Goal: Information Seeking & Learning: Learn about a topic

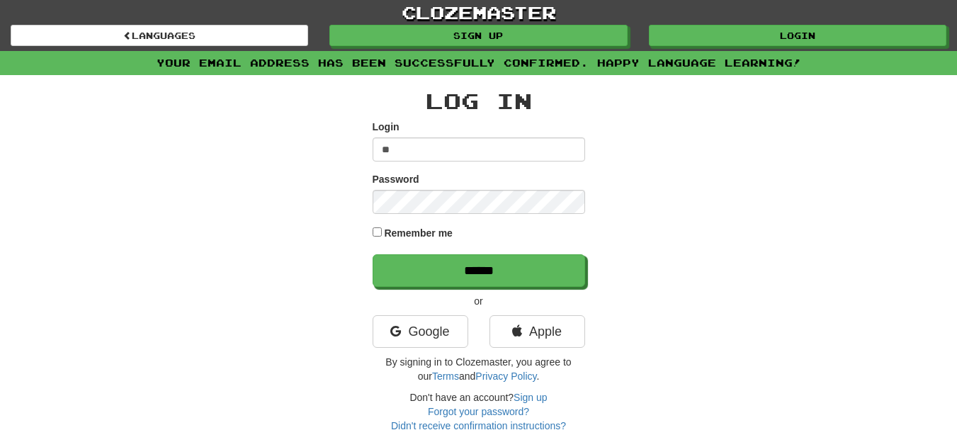
type input "*"
type input "*****"
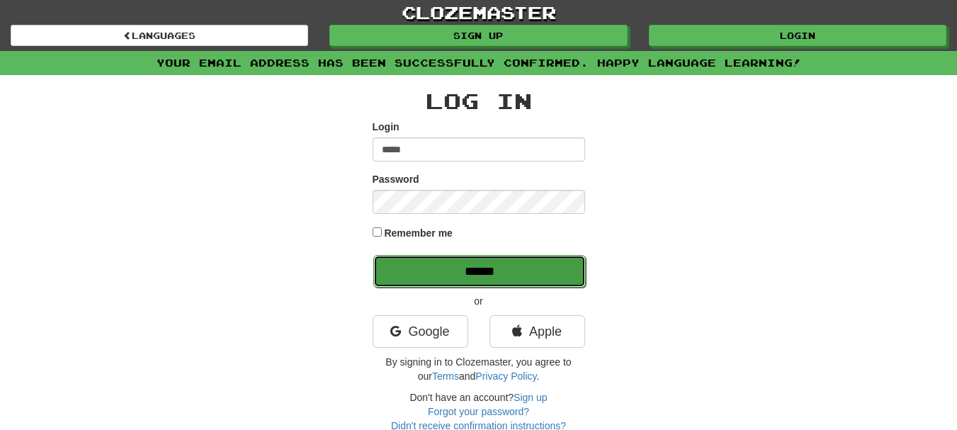
click at [437, 273] on input "******" at bounding box center [479, 271] width 213 height 33
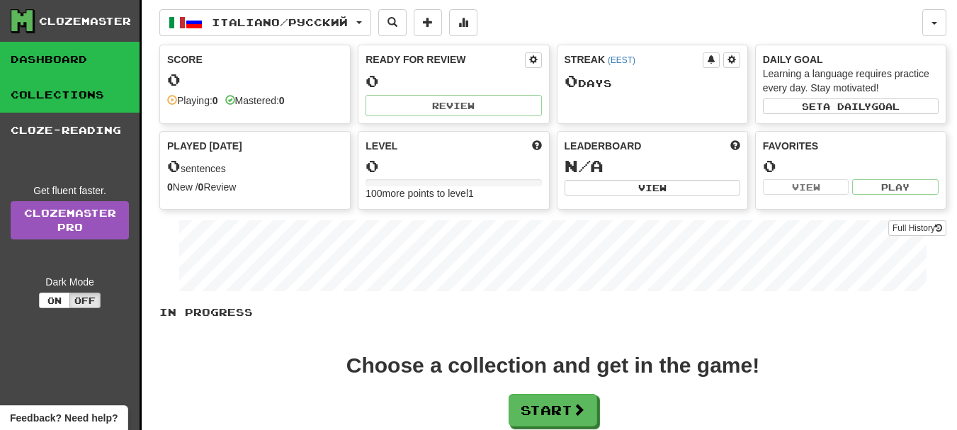
click at [45, 95] on link "Collections" at bounding box center [70, 94] width 140 height 35
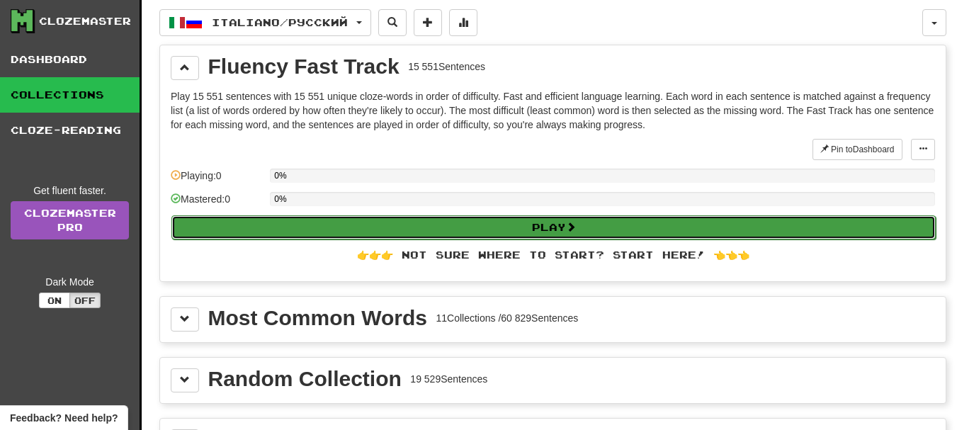
click at [541, 230] on button "Play" at bounding box center [554, 227] width 765 height 24
select select "**"
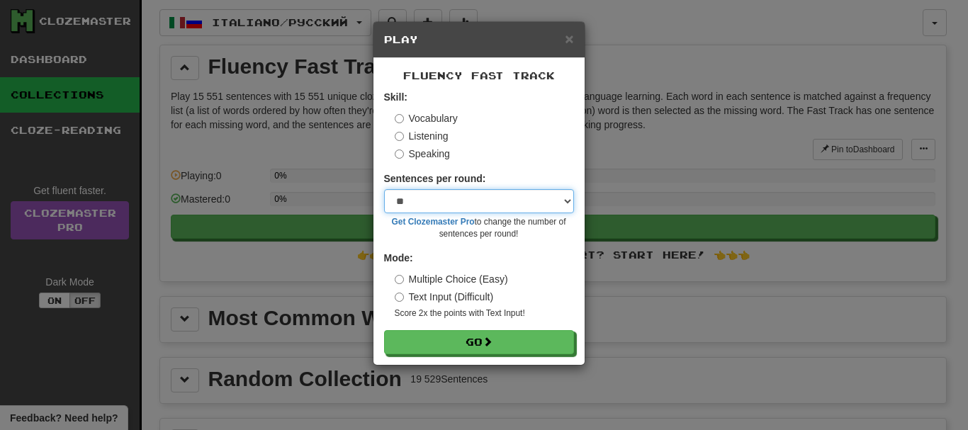
click at [558, 205] on select "* ** ** ** ** ** *** ********" at bounding box center [479, 201] width 190 height 24
click at [538, 117] on div "Vocabulary" at bounding box center [484, 118] width 179 height 14
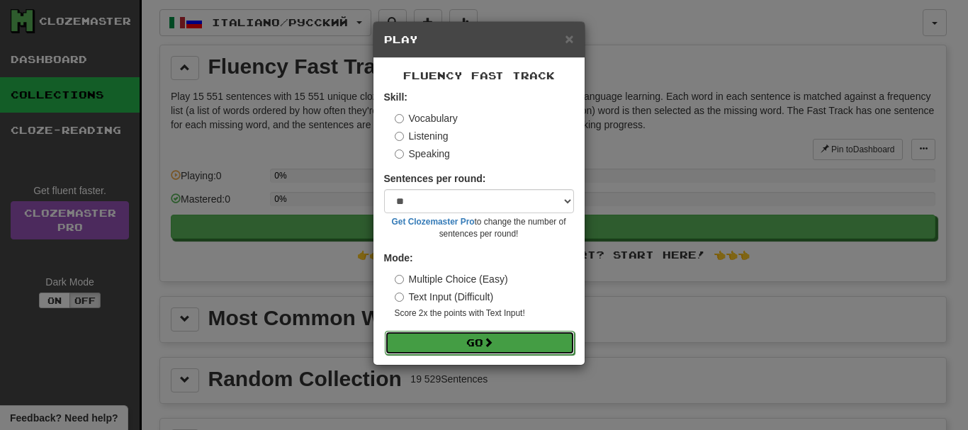
click at [480, 341] on button "Go" at bounding box center [480, 343] width 190 height 24
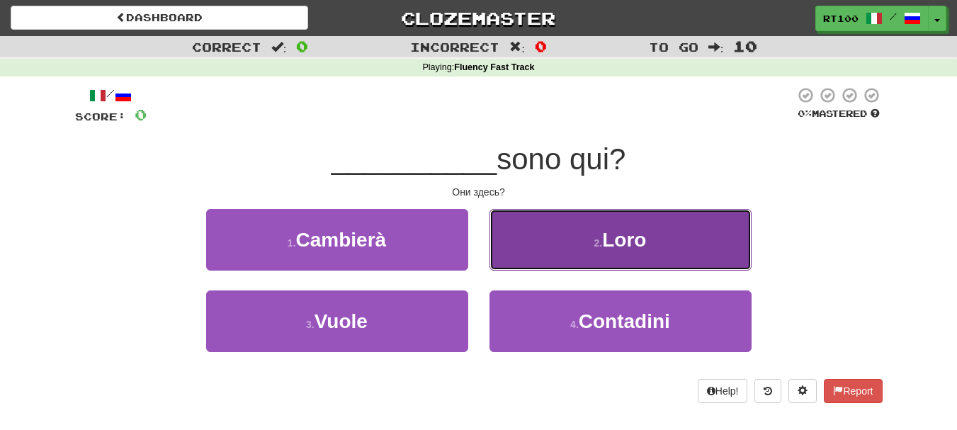
click at [616, 237] on span "Loro" at bounding box center [624, 240] width 44 height 22
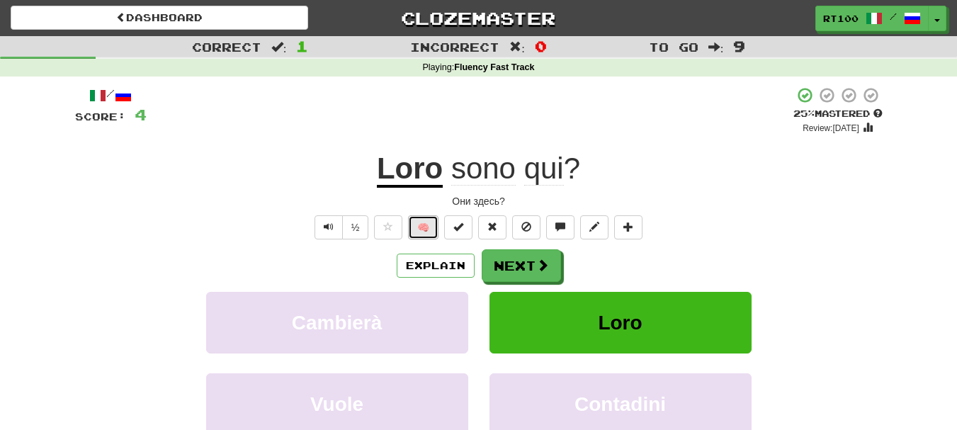
click at [425, 224] on button "🧠" at bounding box center [423, 227] width 30 height 24
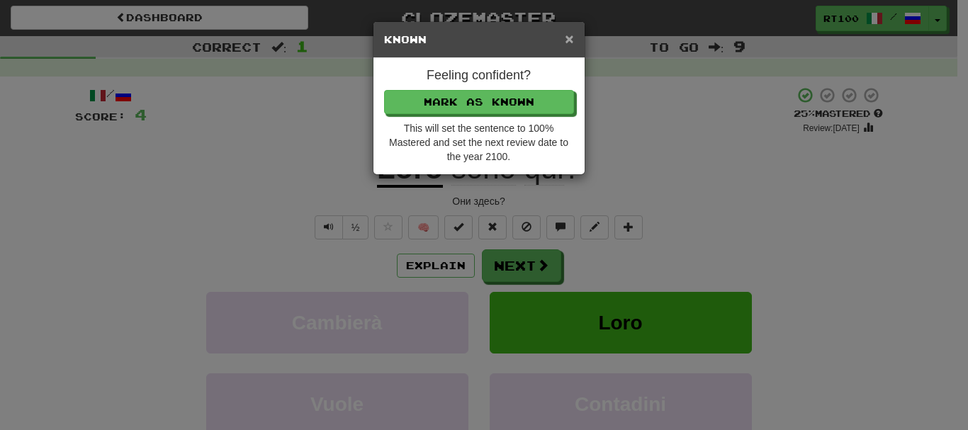
click at [566, 41] on span "×" at bounding box center [569, 38] width 9 height 16
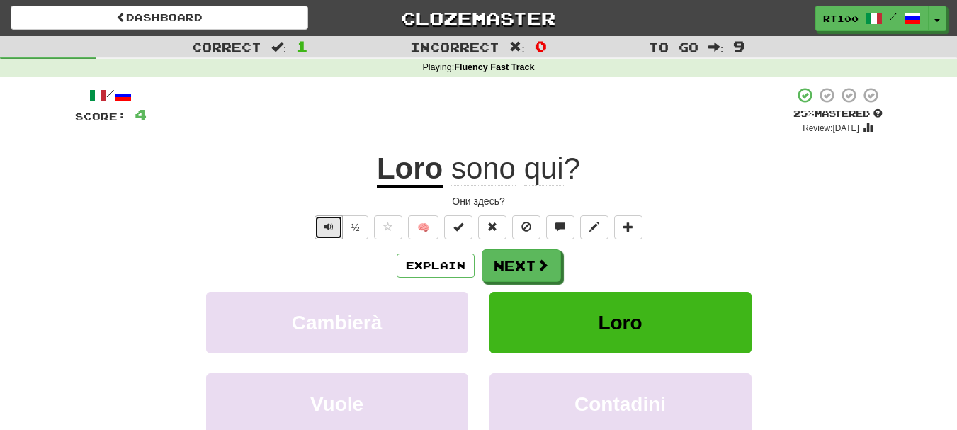
click at [321, 235] on button "Text-to-speech controls" at bounding box center [329, 227] width 28 height 24
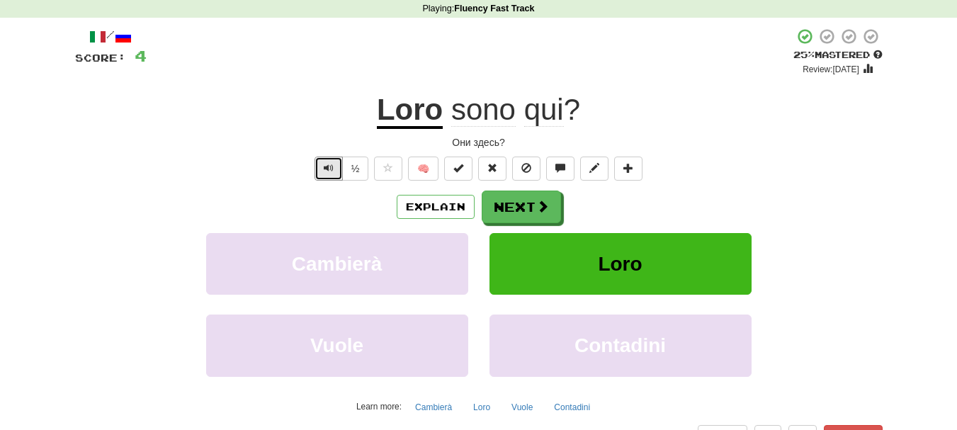
scroll to position [92, 0]
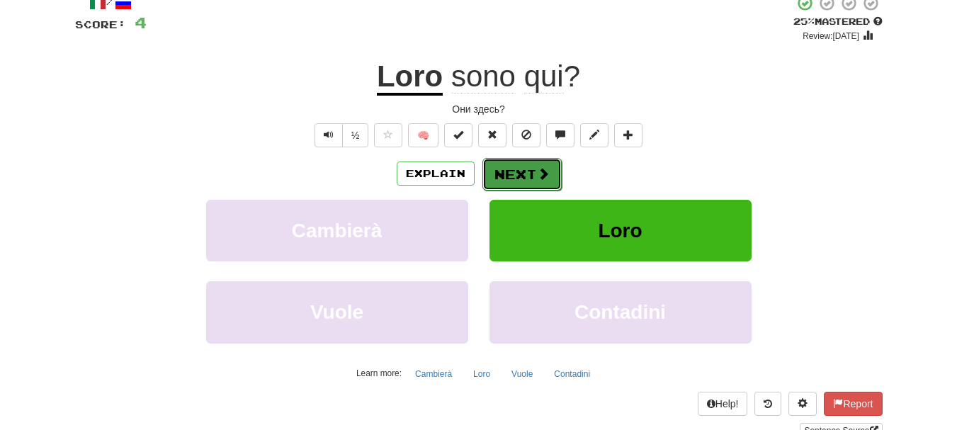
click at [529, 174] on button "Next" at bounding box center [522, 174] width 79 height 33
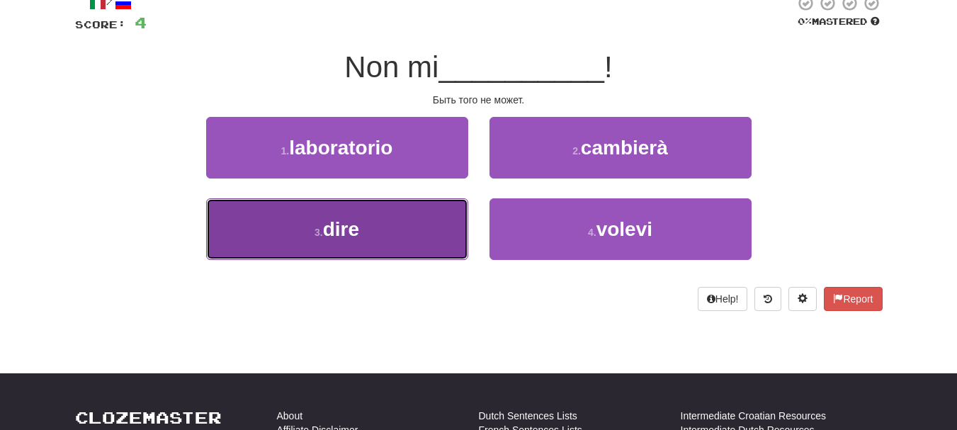
click at [383, 235] on button "3 . dire" at bounding box center [337, 229] width 262 height 62
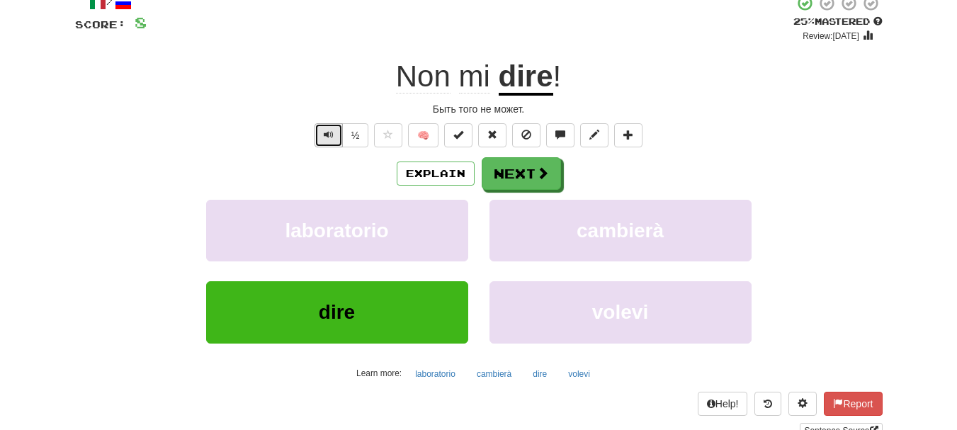
click at [316, 126] on button "Text-to-speech controls" at bounding box center [329, 135] width 28 height 24
click at [332, 128] on button "Text-to-speech controls" at bounding box center [329, 135] width 28 height 24
click at [519, 171] on button "Next" at bounding box center [522, 174] width 79 height 33
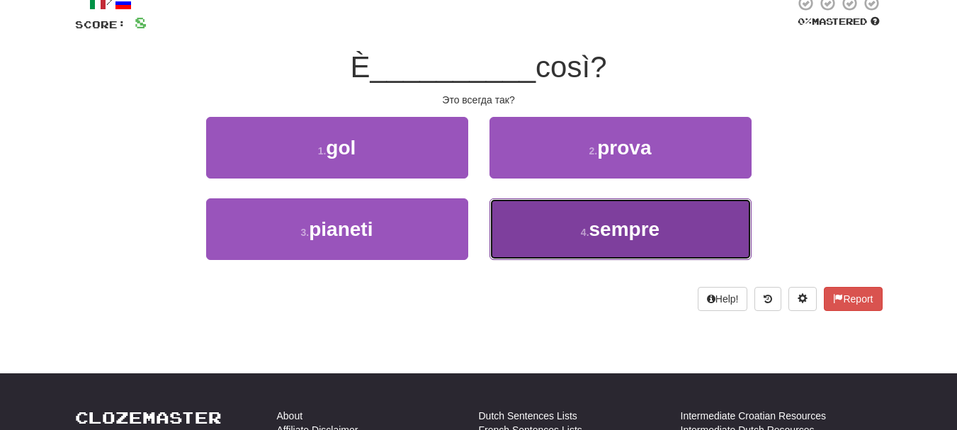
click at [564, 220] on button "4 . sempre" at bounding box center [621, 229] width 262 height 62
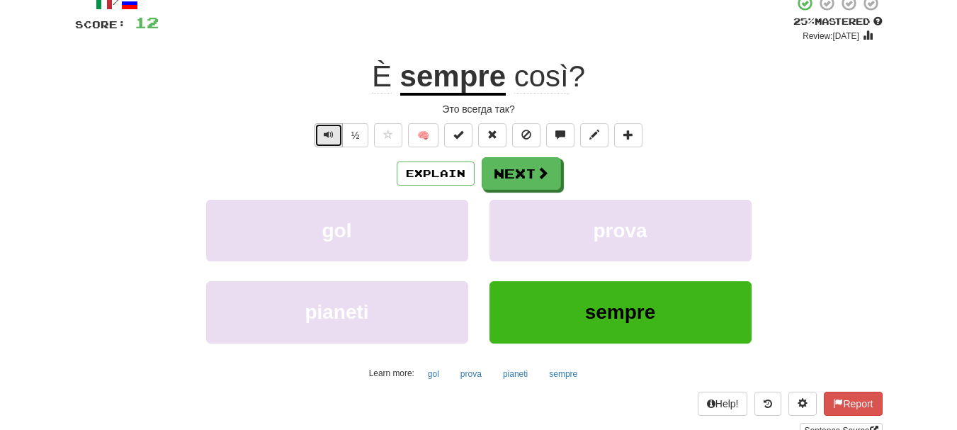
click at [332, 137] on span "Text-to-speech controls" at bounding box center [329, 135] width 10 height 10
click at [427, 180] on button "Explain" at bounding box center [436, 174] width 78 height 24
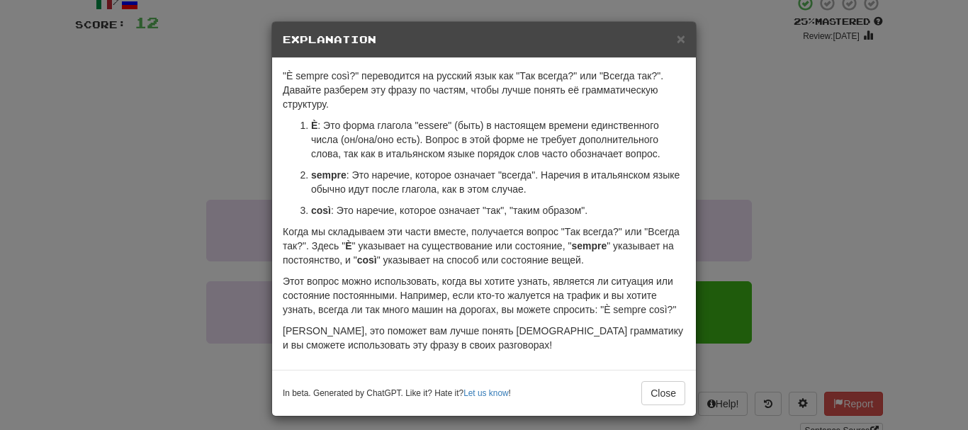
click at [819, 154] on div "× Explanation "È sempre così?" переводится на русский язык как "Так всегда?" ил…" at bounding box center [484, 215] width 968 height 430
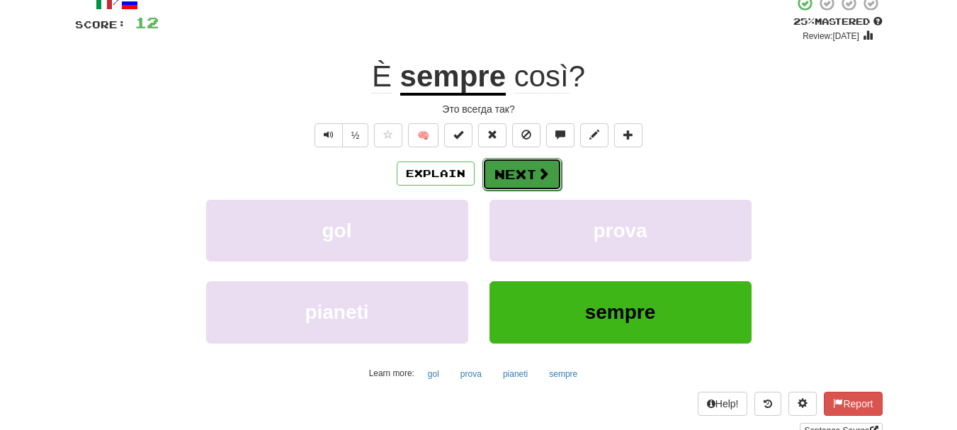
click at [551, 185] on button "Next" at bounding box center [522, 174] width 79 height 33
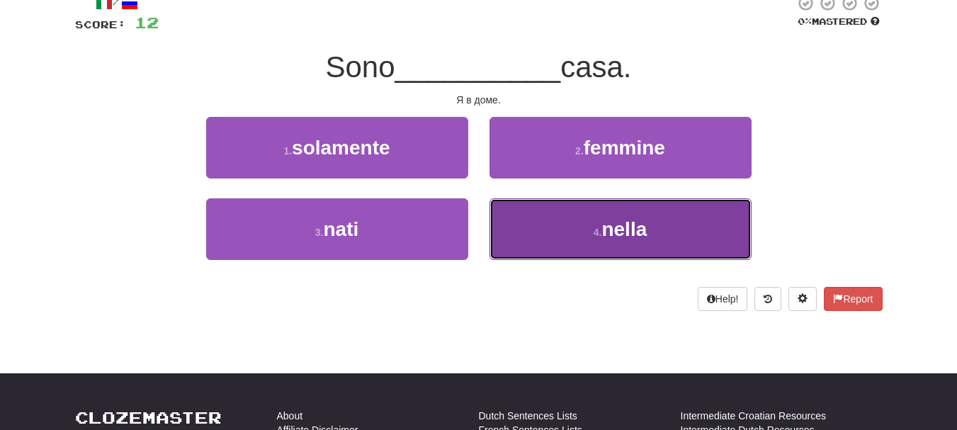
click at [552, 206] on button "4 . nella" at bounding box center [621, 229] width 262 height 62
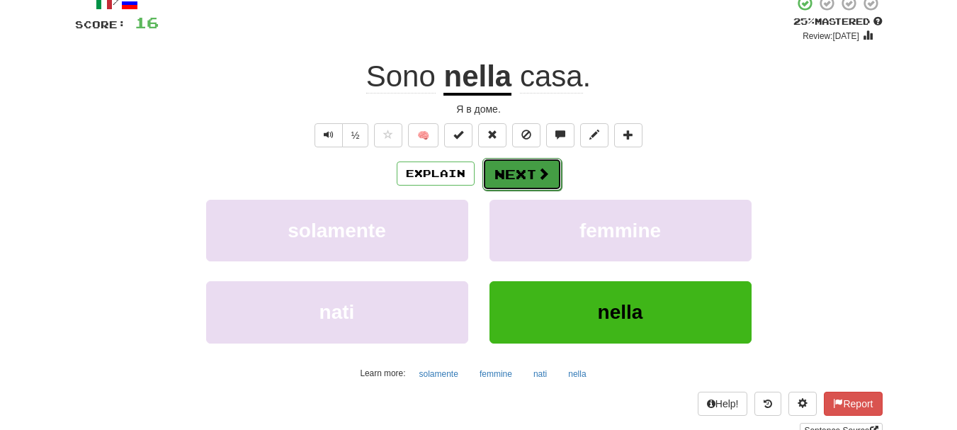
click at [523, 164] on button "Next" at bounding box center [522, 174] width 79 height 33
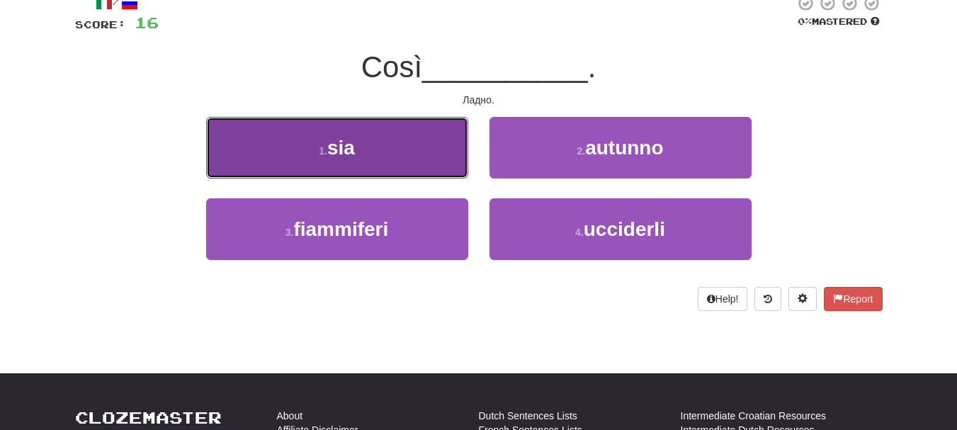
click at [400, 161] on button "1 . sia" at bounding box center [337, 148] width 262 height 62
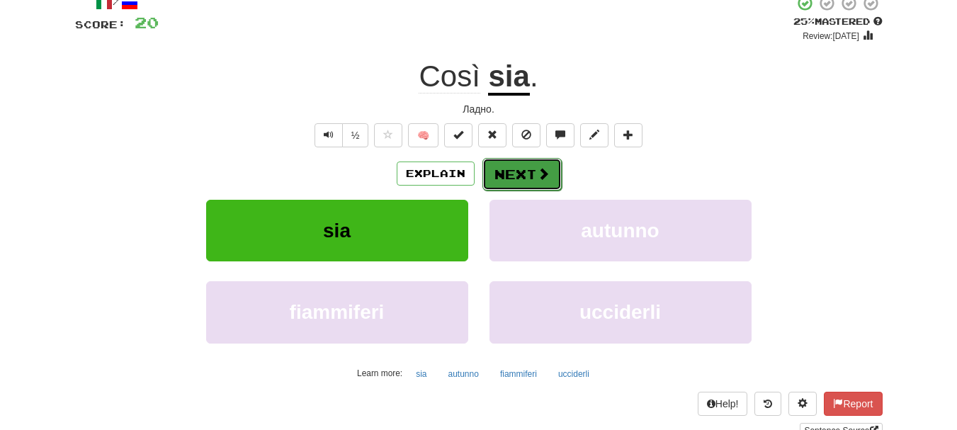
click at [519, 181] on button "Next" at bounding box center [522, 174] width 79 height 33
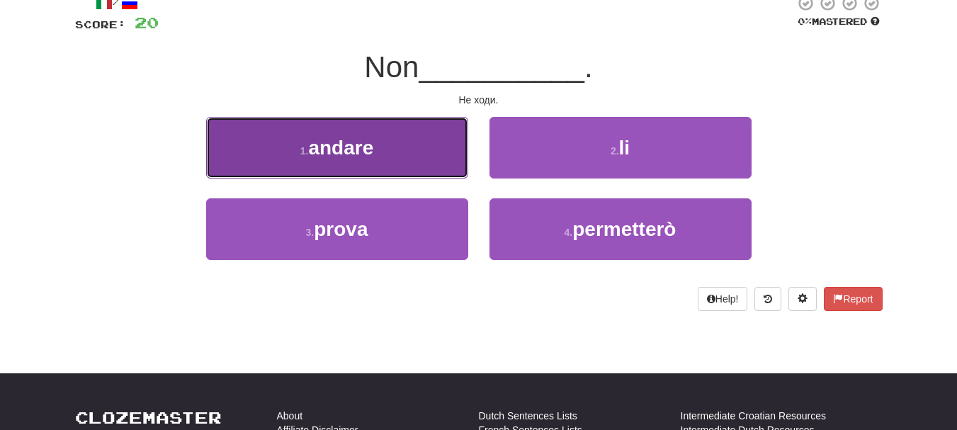
click at [298, 166] on button "1 . andare" at bounding box center [337, 148] width 262 height 62
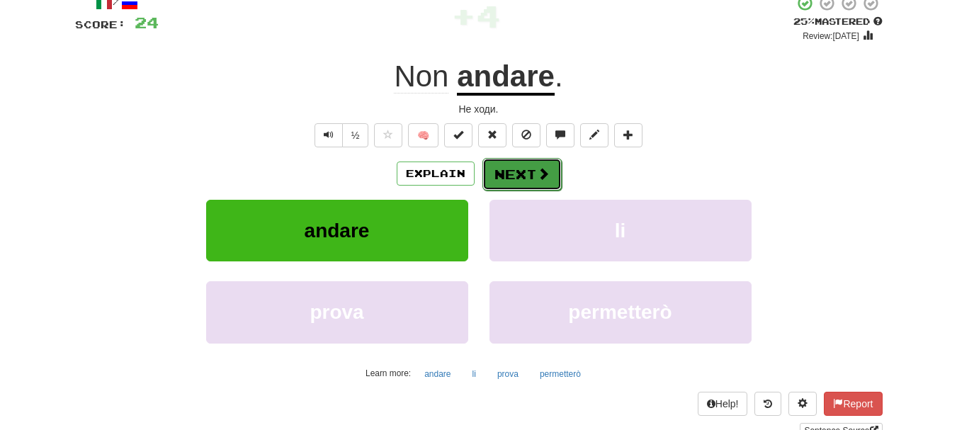
click at [529, 173] on button "Next" at bounding box center [522, 174] width 79 height 33
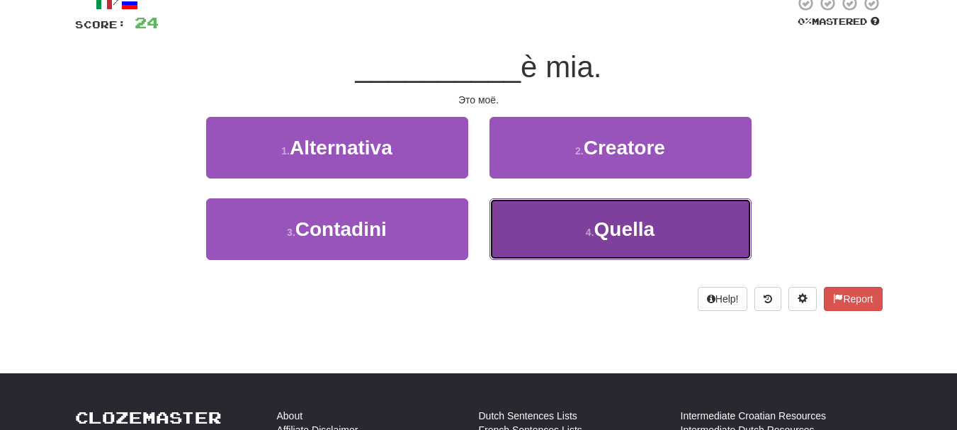
click at [559, 234] on button "4 . Quella" at bounding box center [621, 229] width 262 height 62
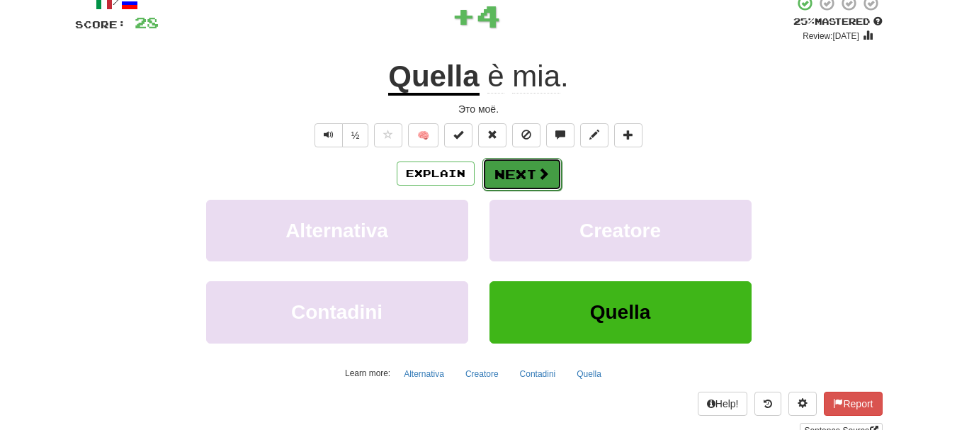
click at [515, 172] on button "Next" at bounding box center [522, 174] width 79 height 33
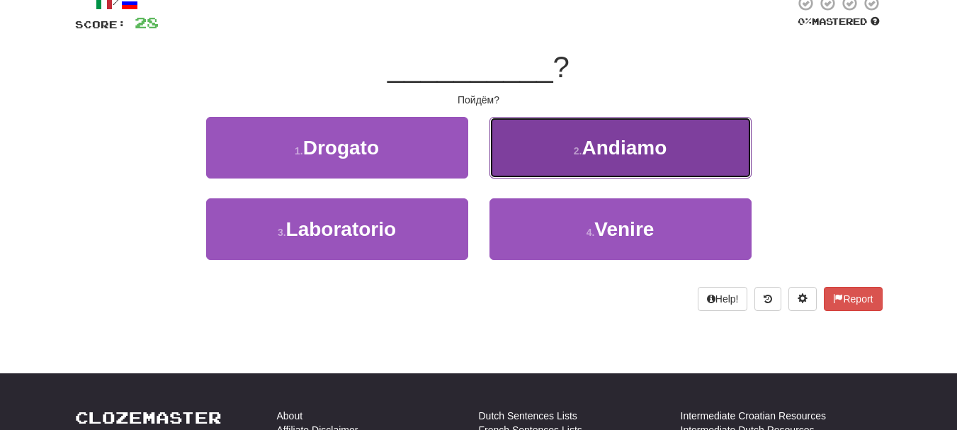
click at [638, 142] on span "Andiamo" at bounding box center [624, 148] width 85 height 22
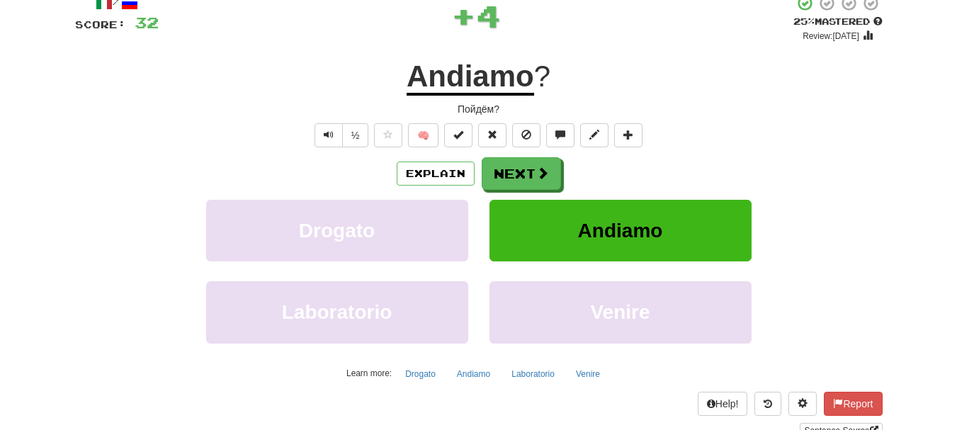
click at [474, 174] on div "Explain Next" at bounding box center [479, 173] width 808 height 33
click at [524, 174] on button "Next" at bounding box center [522, 174] width 79 height 33
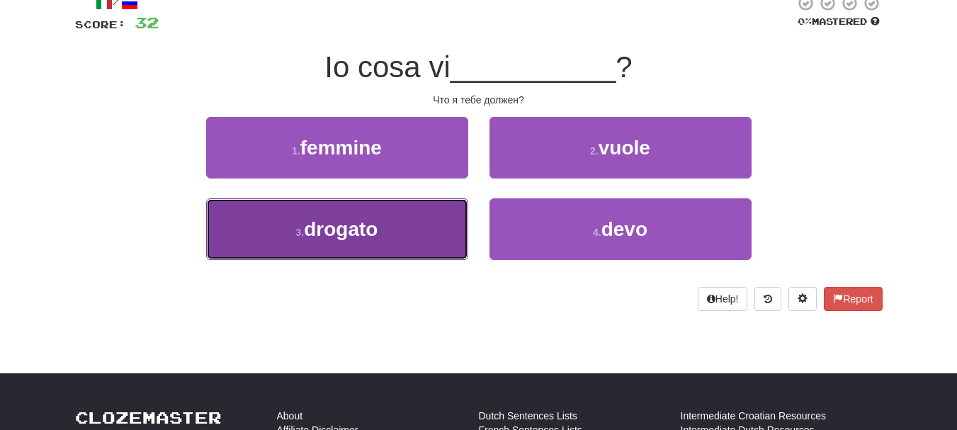
click at [425, 219] on button "3 . drogato" at bounding box center [337, 229] width 262 height 62
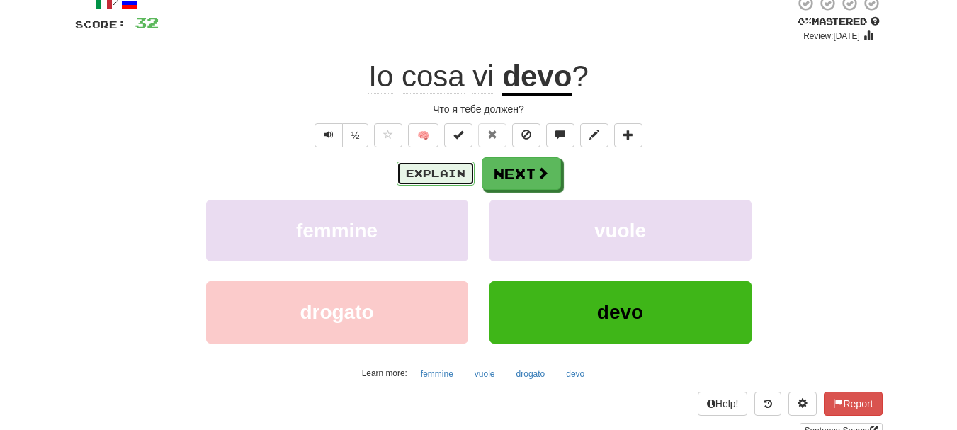
click at [437, 172] on button "Explain" at bounding box center [436, 174] width 78 height 24
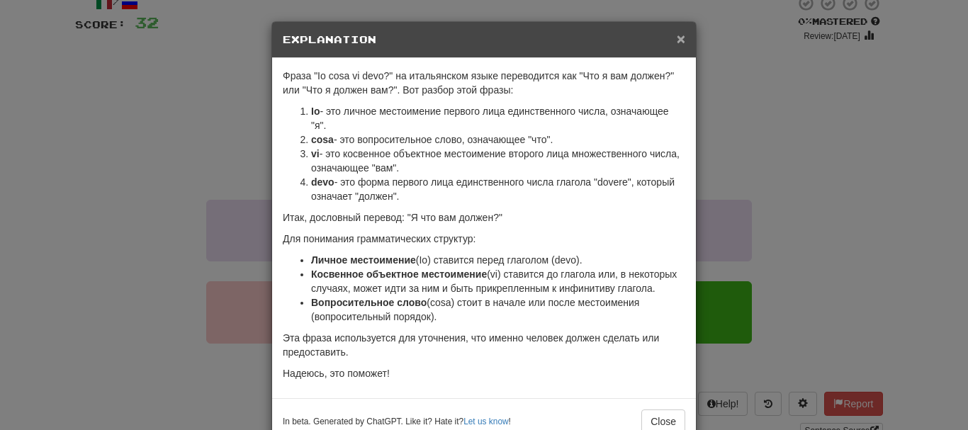
click at [679, 37] on span "×" at bounding box center [681, 38] width 9 height 16
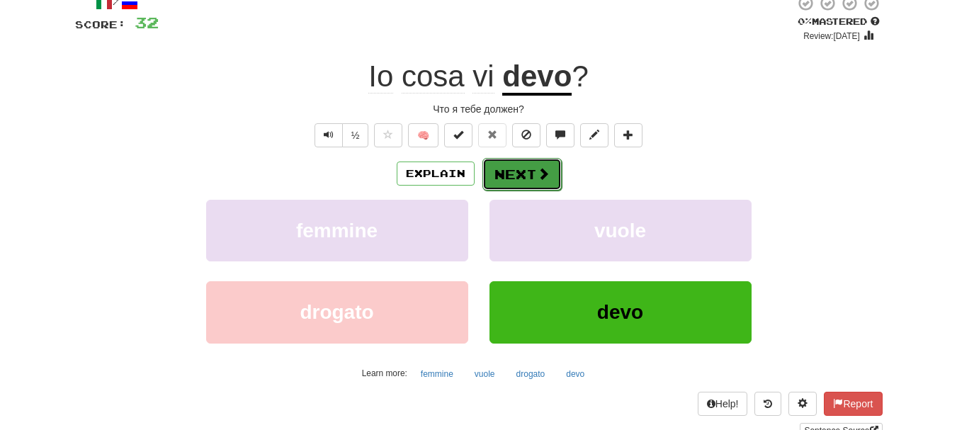
click at [549, 184] on button "Next" at bounding box center [522, 174] width 79 height 33
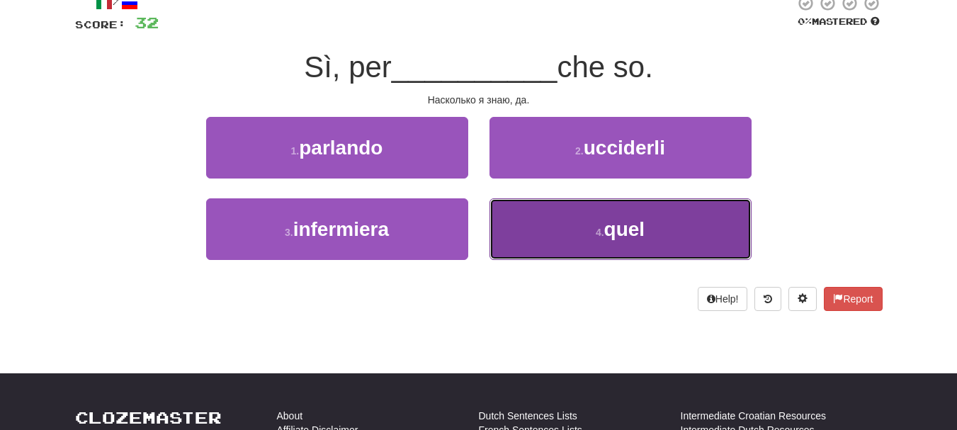
click at [642, 220] on span "quel" at bounding box center [625, 229] width 41 height 22
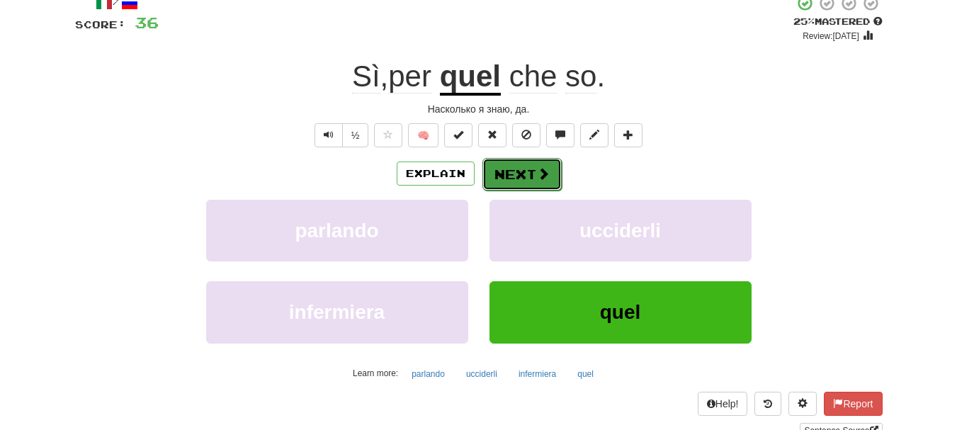
click at [493, 158] on button "Next" at bounding box center [522, 174] width 79 height 33
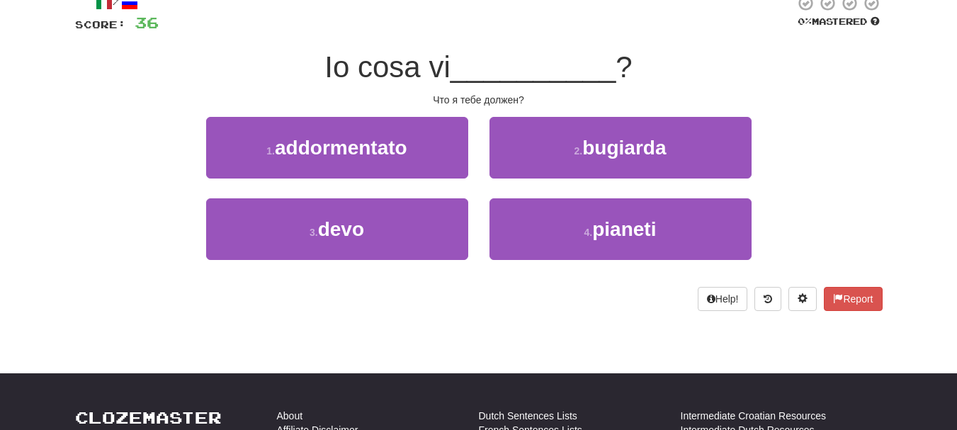
click at [493, 157] on button "2 . bugiarda" at bounding box center [621, 148] width 262 height 62
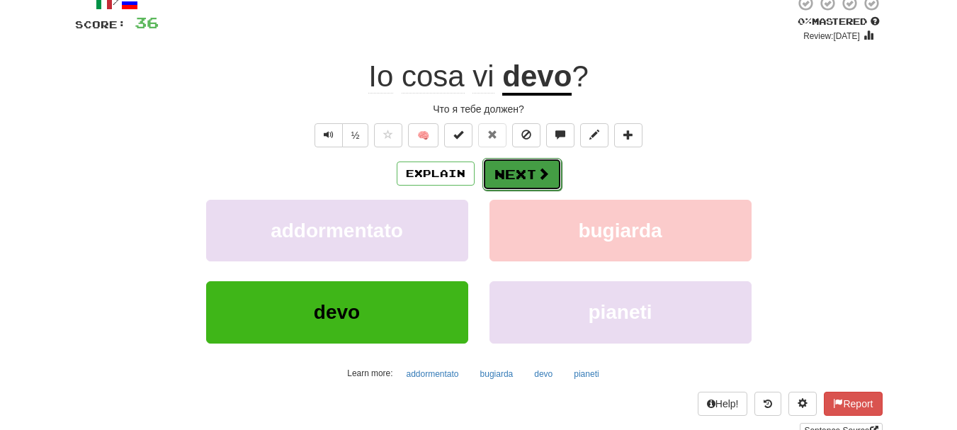
click at [526, 169] on button "Next" at bounding box center [522, 174] width 79 height 33
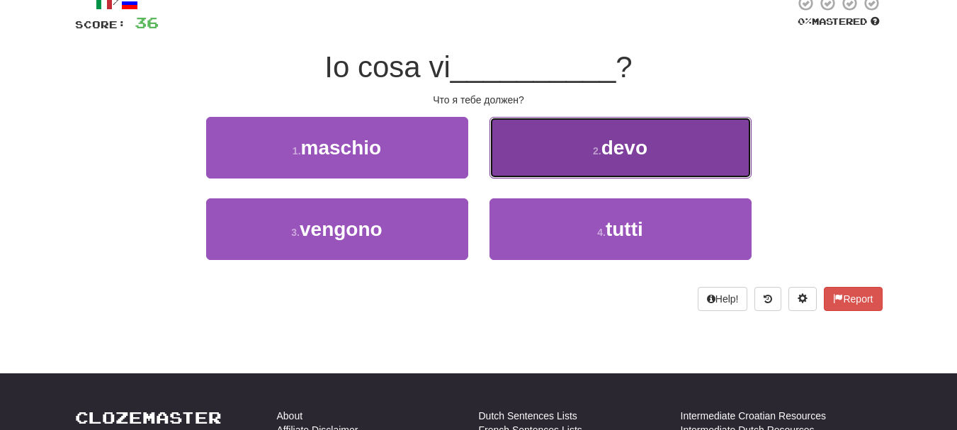
click at [604, 167] on button "2 . devo" at bounding box center [621, 148] width 262 height 62
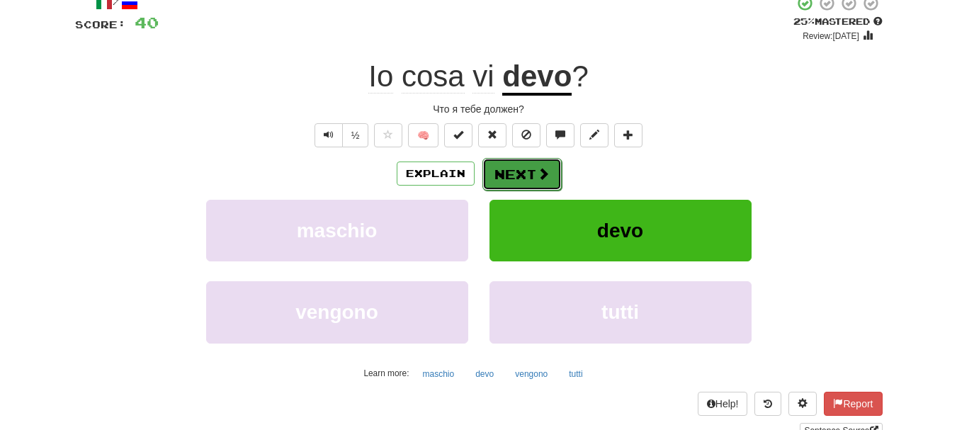
click at [533, 178] on button "Next" at bounding box center [522, 174] width 79 height 33
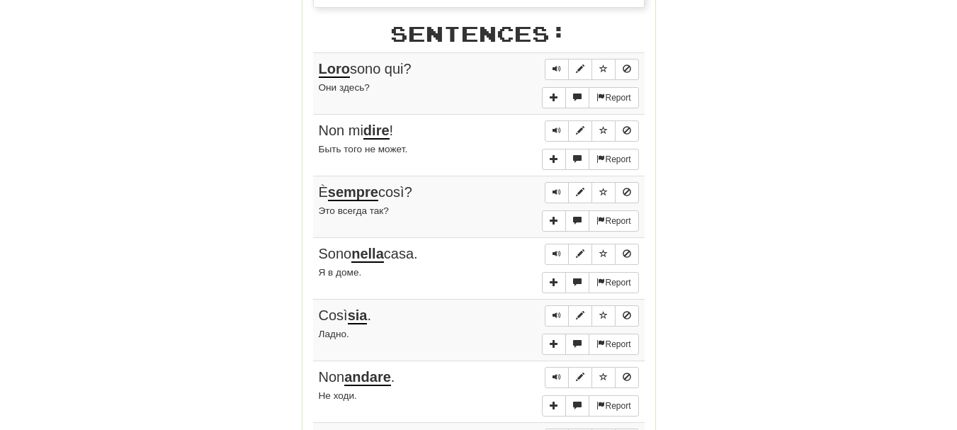
scroll to position [870, 0]
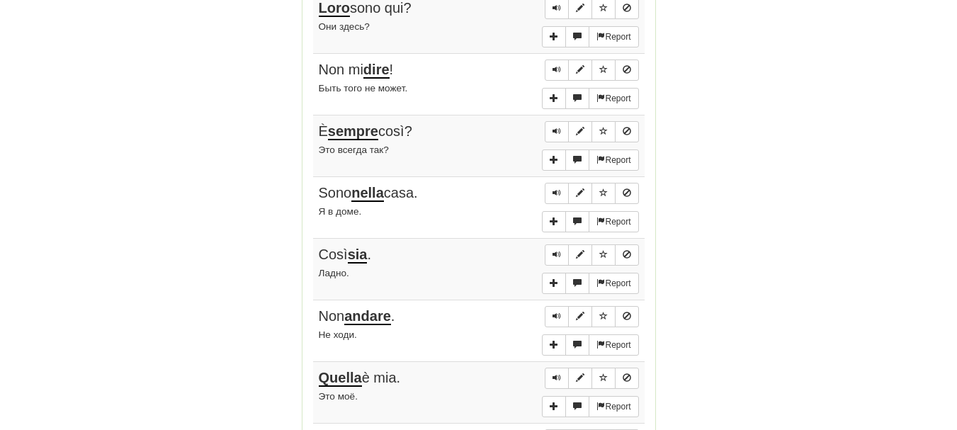
drag, startPoint x: 936, startPoint y: 245, endPoint x: 962, endPoint y: 225, distance: 33.3
click at [957, 225] on html "Dashboard Clozemaster RT100 / Toggle Dropdown Dashboard Leaderboard Activity Fe…" at bounding box center [478, 152] width 957 height 2044
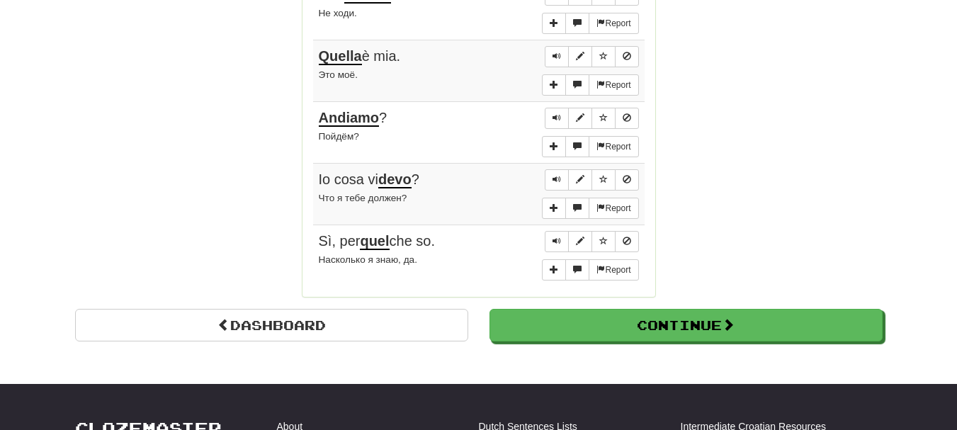
scroll to position [1203, 0]
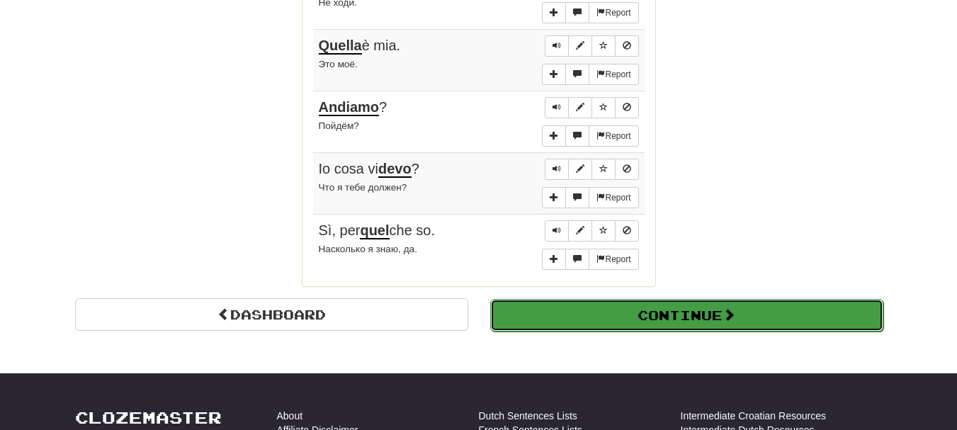
click at [785, 305] on button "Continue" at bounding box center [686, 315] width 393 height 33
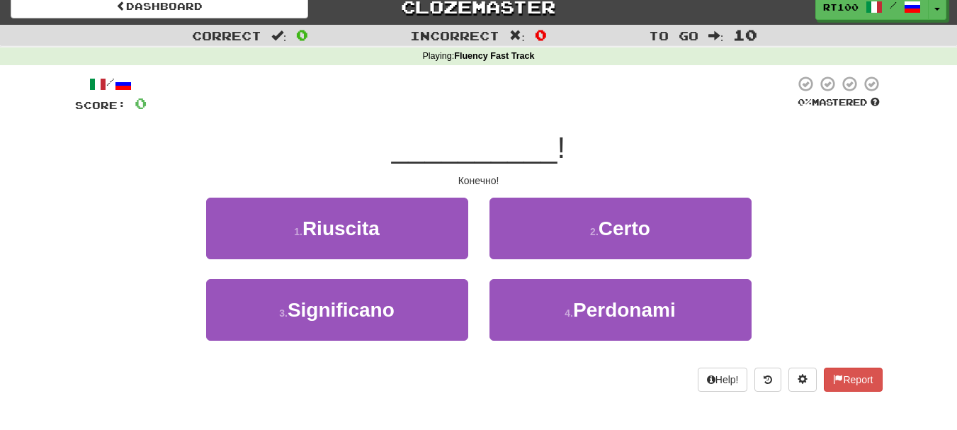
scroll to position [0, 0]
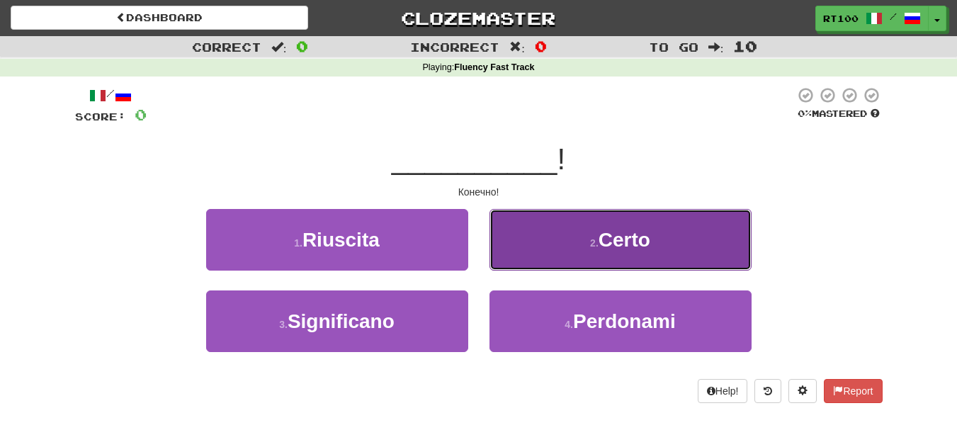
click at [626, 264] on button "2 . Certo" at bounding box center [621, 240] width 262 height 62
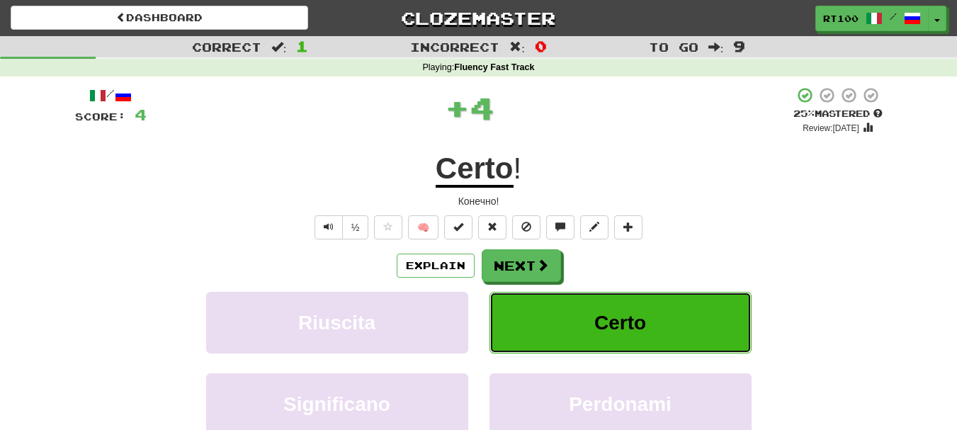
click at [601, 337] on button "Certo" at bounding box center [621, 323] width 262 height 62
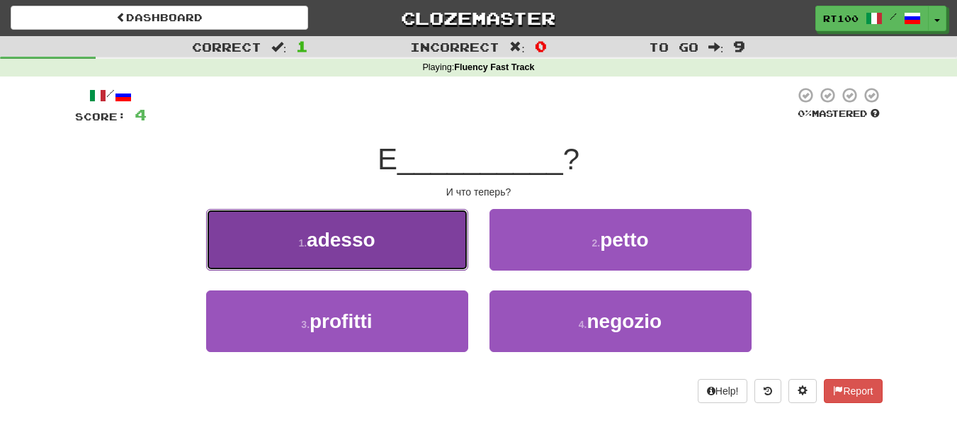
click at [387, 252] on button "1 . adesso" at bounding box center [337, 240] width 262 height 62
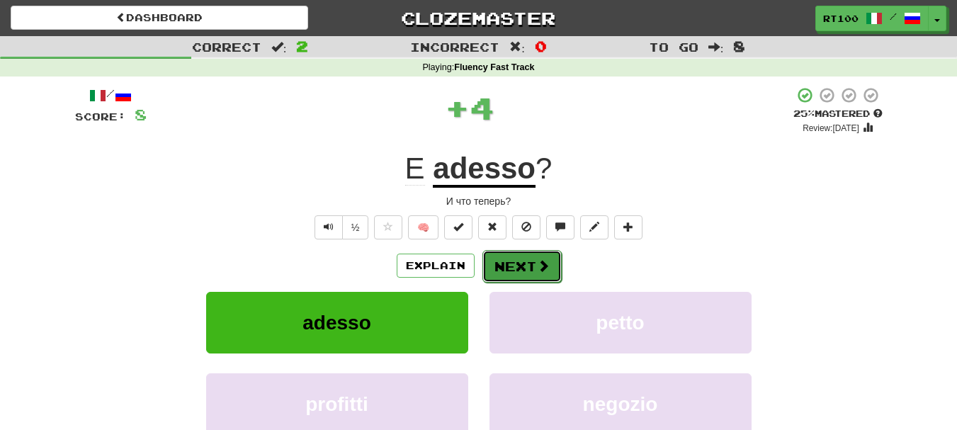
click at [526, 266] on button "Next" at bounding box center [522, 266] width 79 height 33
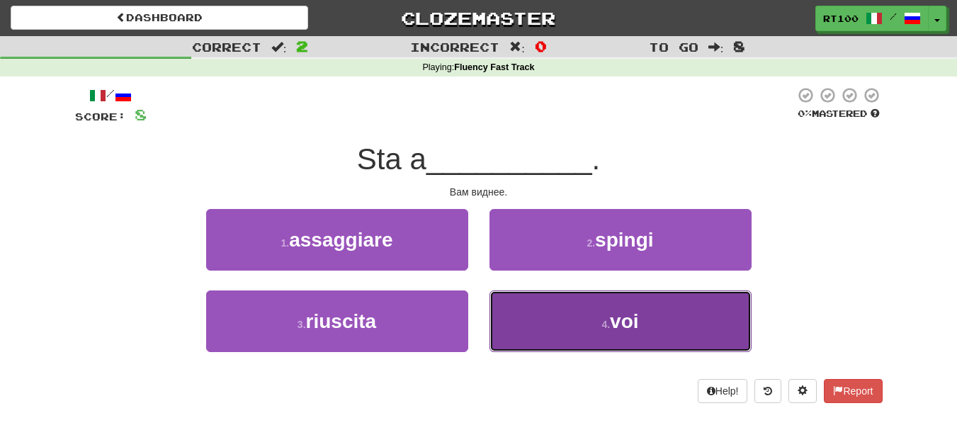
click at [552, 313] on button "4 . voi" at bounding box center [621, 322] width 262 height 62
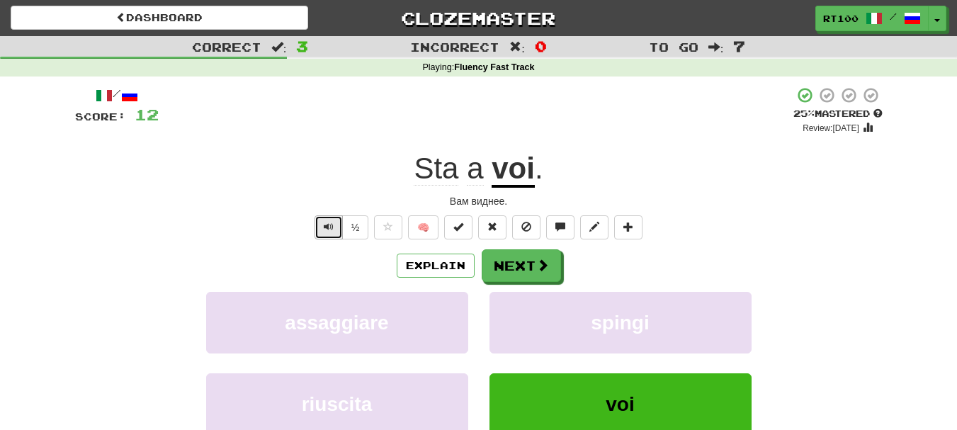
click at [324, 222] on span "Text-to-speech controls" at bounding box center [329, 227] width 10 height 10
click at [537, 262] on span at bounding box center [543, 265] width 13 height 13
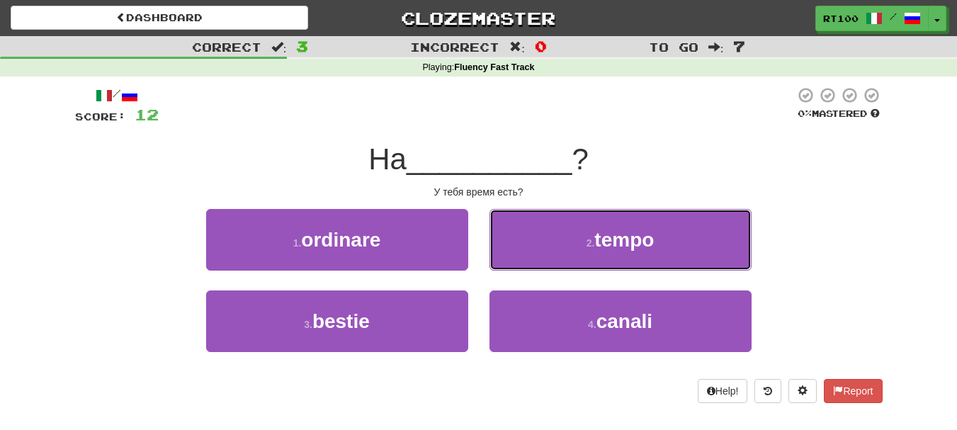
click at [537, 262] on button "2 . tempo" at bounding box center [621, 240] width 262 height 62
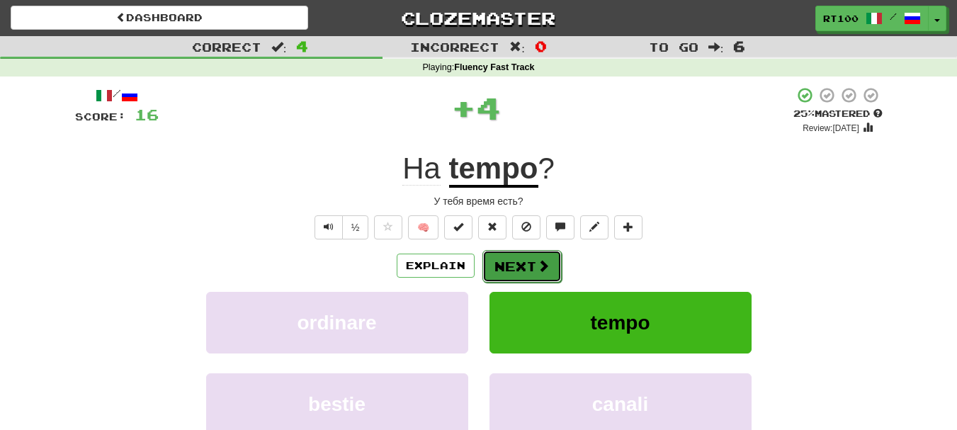
click at [537, 271] on span at bounding box center [543, 265] width 13 height 13
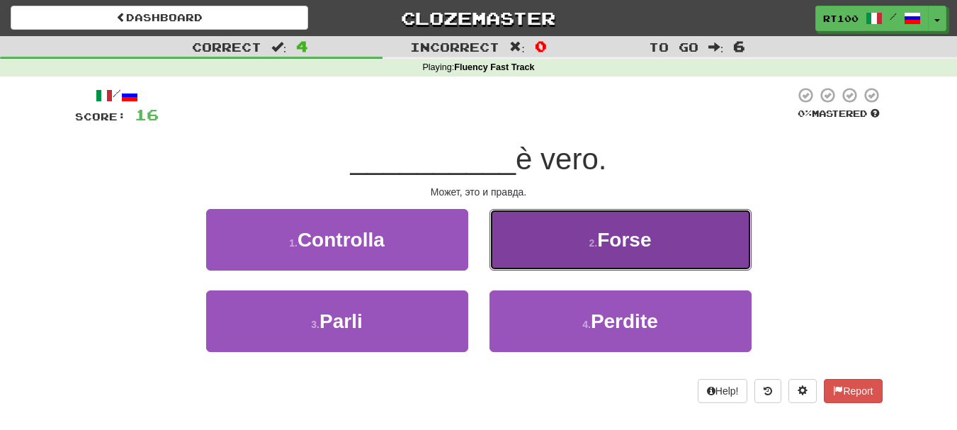
click at [609, 243] on span "Forse" at bounding box center [624, 240] width 54 height 22
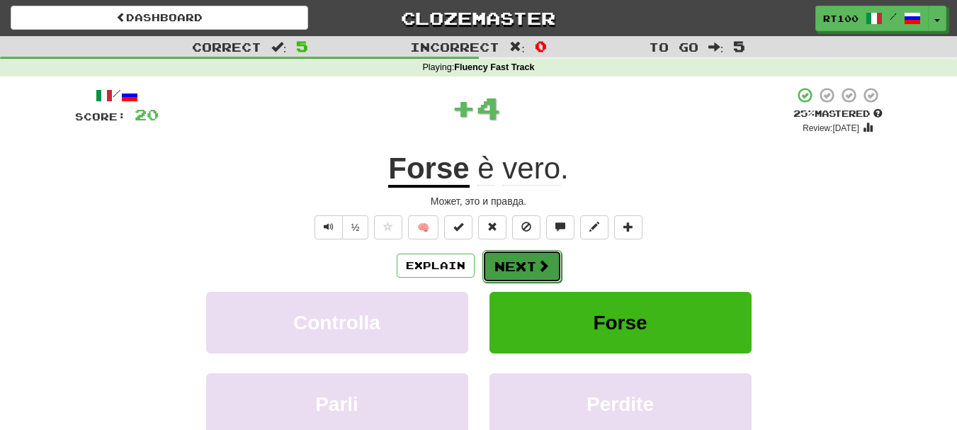
click at [518, 265] on button "Next" at bounding box center [522, 266] width 79 height 33
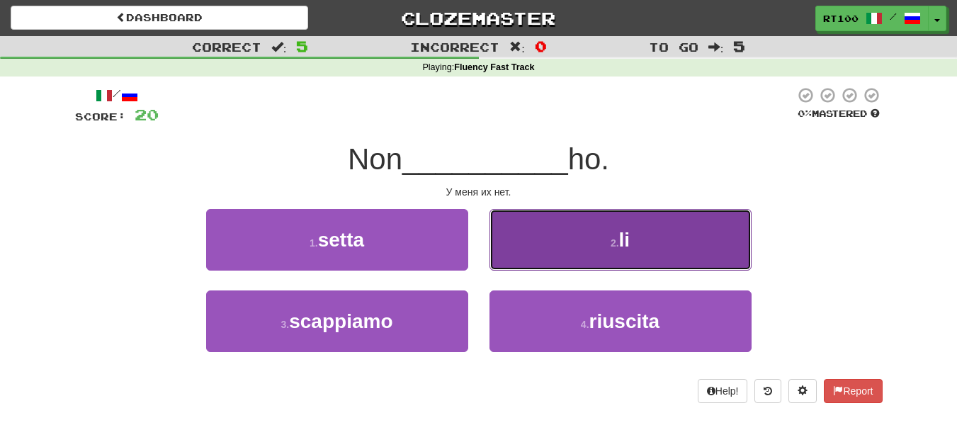
click at [574, 244] on button "2 . li" at bounding box center [621, 240] width 262 height 62
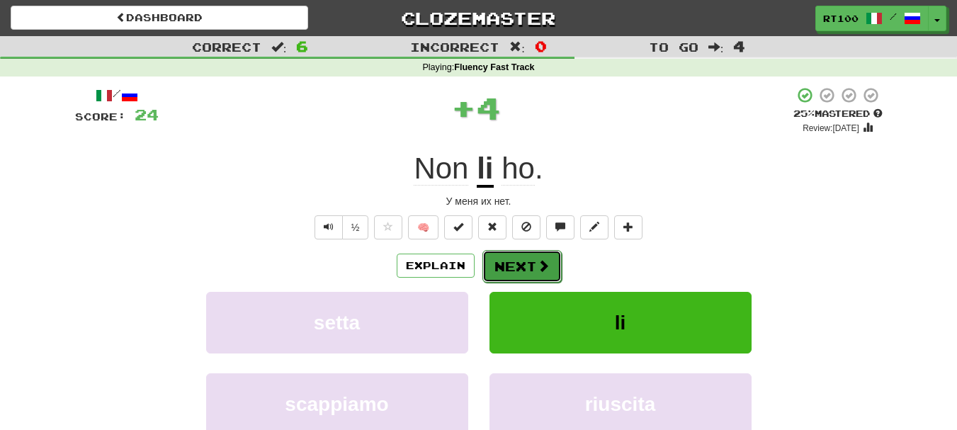
click at [513, 268] on button "Next" at bounding box center [522, 266] width 79 height 33
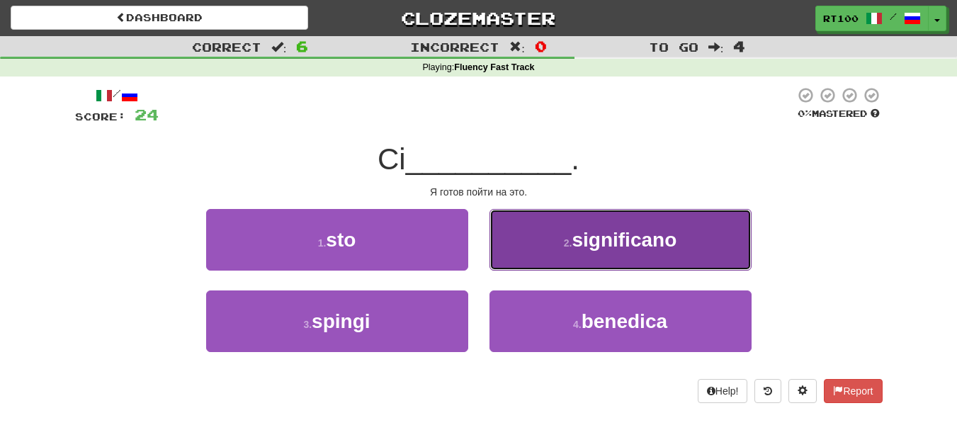
click at [568, 252] on button "2 . significano" at bounding box center [621, 240] width 262 height 62
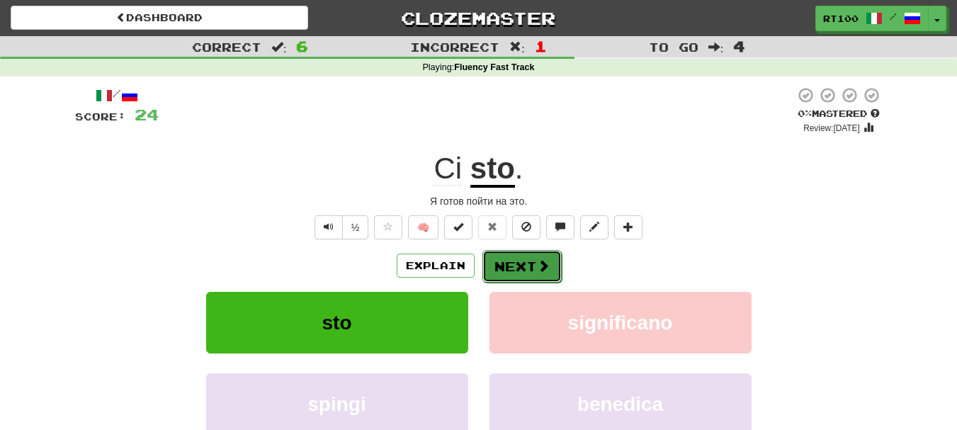
click at [544, 261] on span at bounding box center [543, 265] width 13 height 13
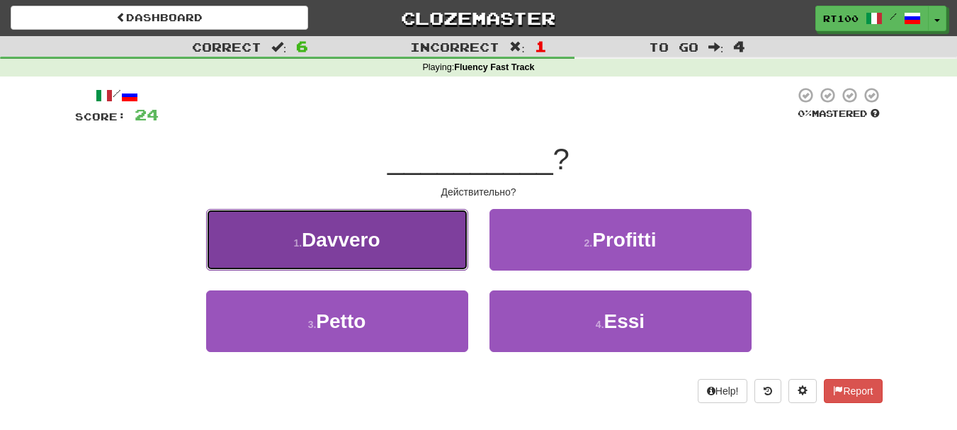
click at [376, 258] on button "1 . Davvero" at bounding box center [337, 240] width 262 height 62
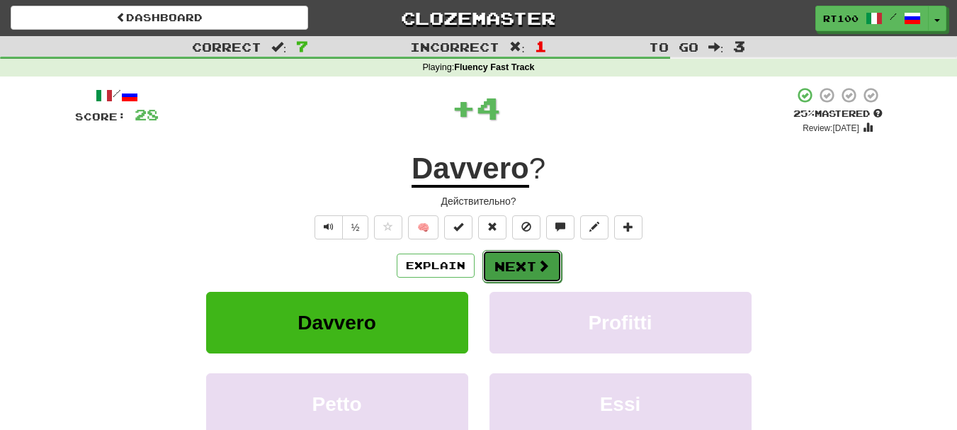
click at [519, 275] on button "Next" at bounding box center [522, 266] width 79 height 33
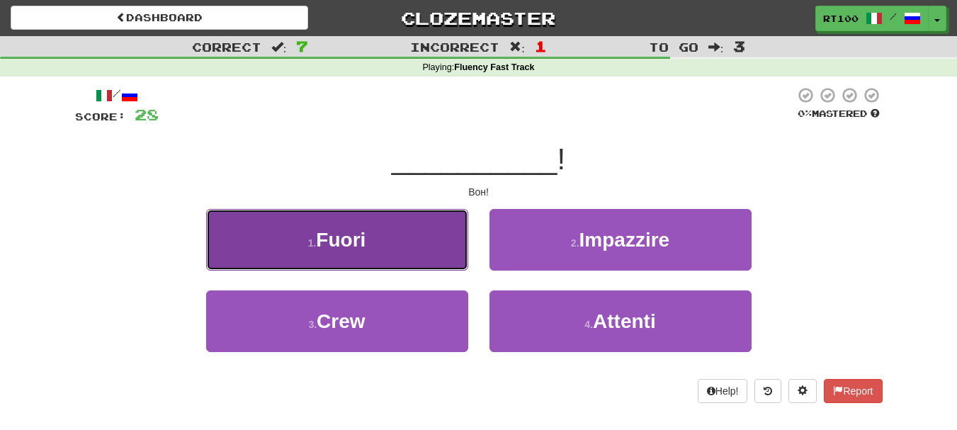
click at [355, 220] on button "1 . Fuori" at bounding box center [337, 240] width 262 height 62
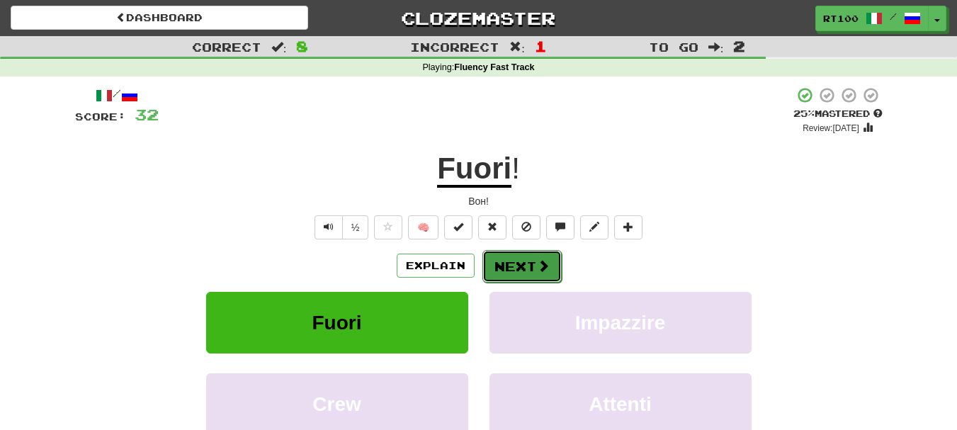
click at [553, 257] on button "Next" at bounding box center [522, 266] width 79 height 33
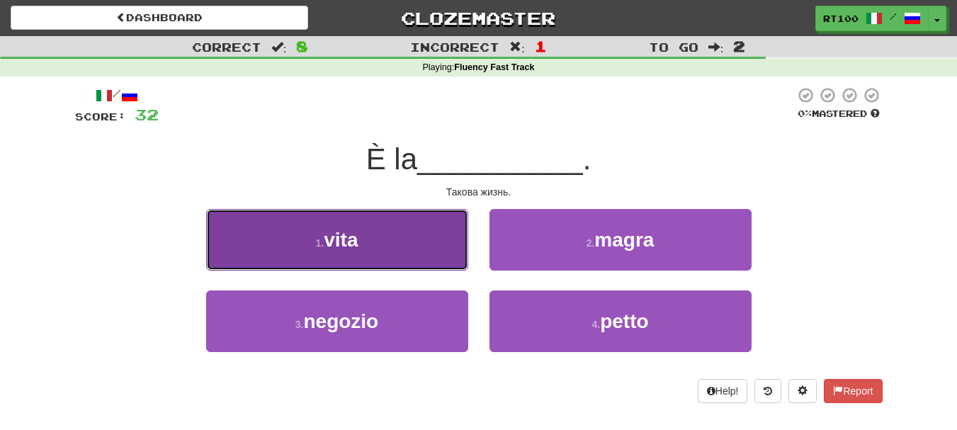
click at [398, 247] on button "1 . vita" at bounding box center [337, 240] width 262 height 62
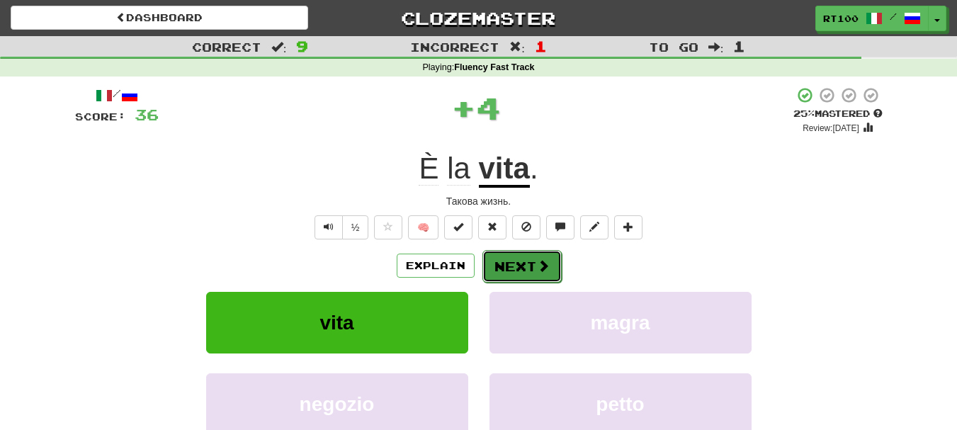
click at [528, 271] on button "Next" at bounding box center [522, 266] width 79 height 33
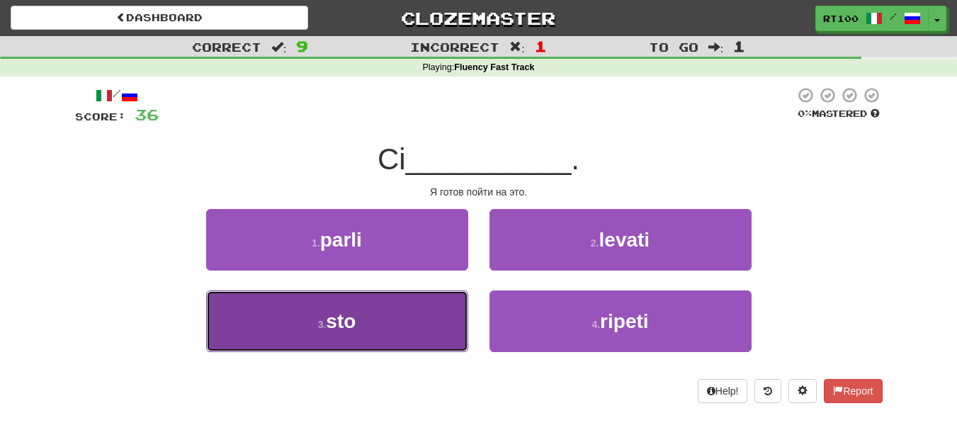
click at [422, 324] on button "3 . sto" at bounding box center [337, 322] width 262 height 62
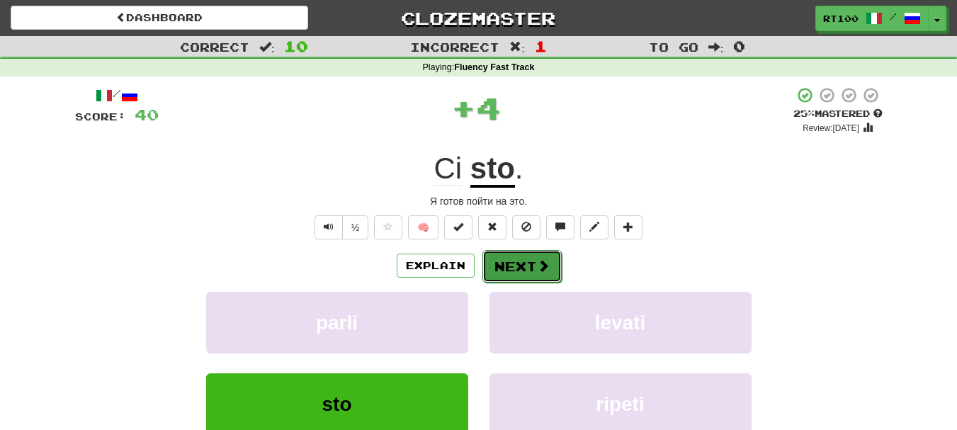
click at [541, 269] on span at bounding box center [543, 265] width 13 height 13
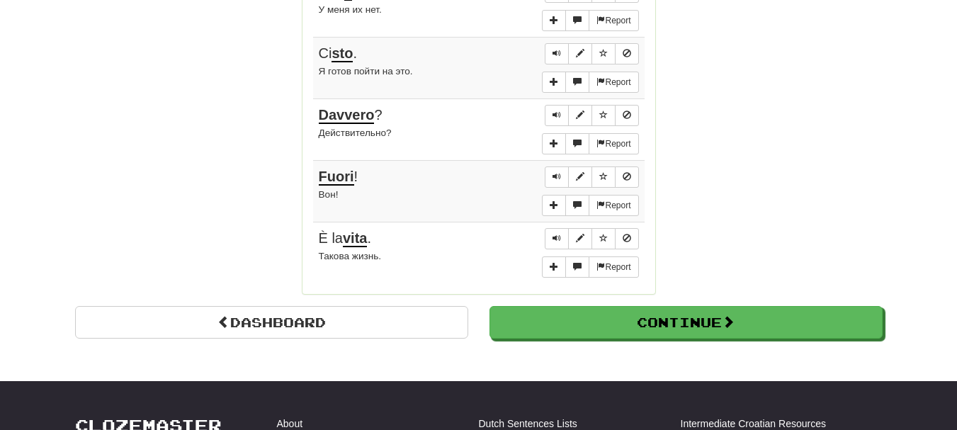
scroll to position [1176, 0]
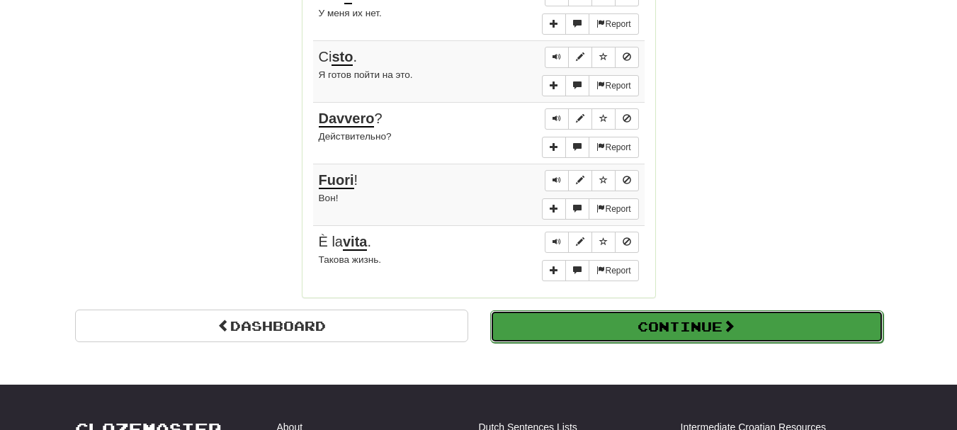
click at [670, 333] on button "Continue" at bounding box center [686, 326] width 393 height 33
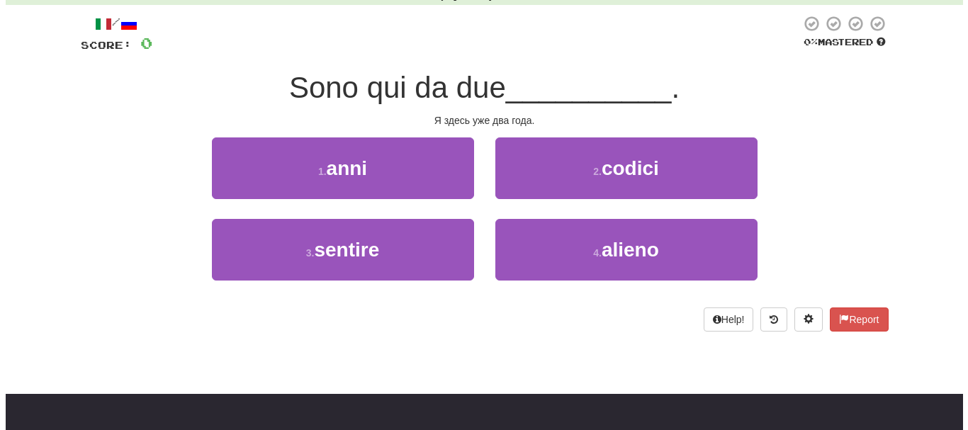
scroll to position [59, 0]
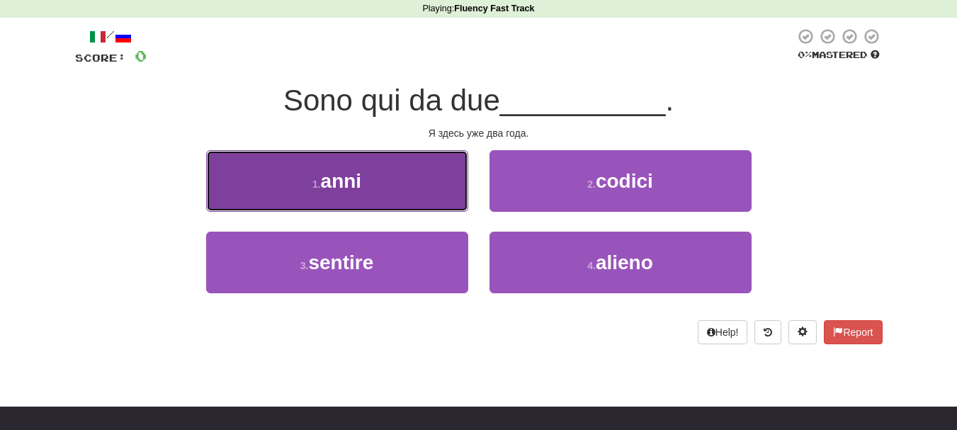
click at [417, 203] on button "1 . anni" at bounding box center [337, 181] width 262 height 62
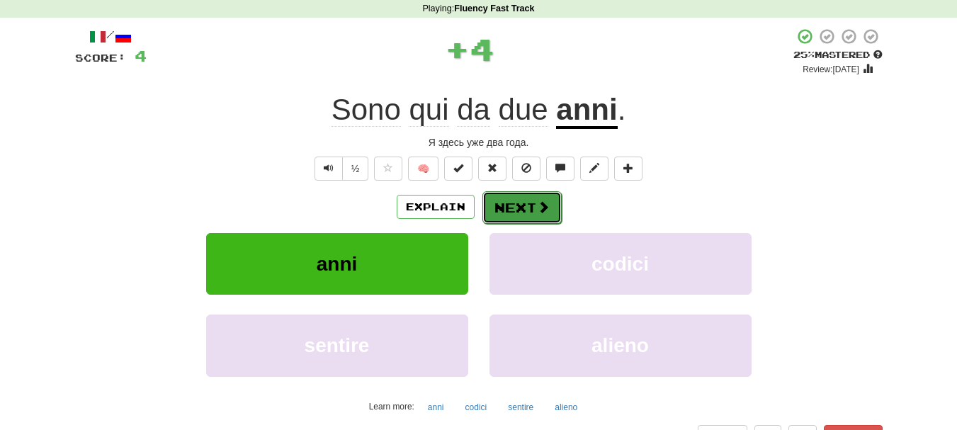
click at [524, 218] on button "Next" at bounding box center [522, 207] width 79 height 33
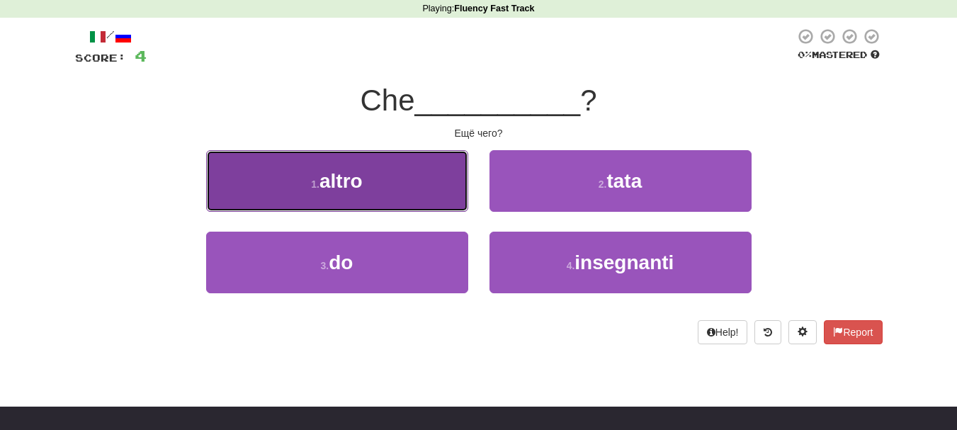
click at [383, 186] on button "1 . altro" at bounding box center [337, 181] width 262 height 62
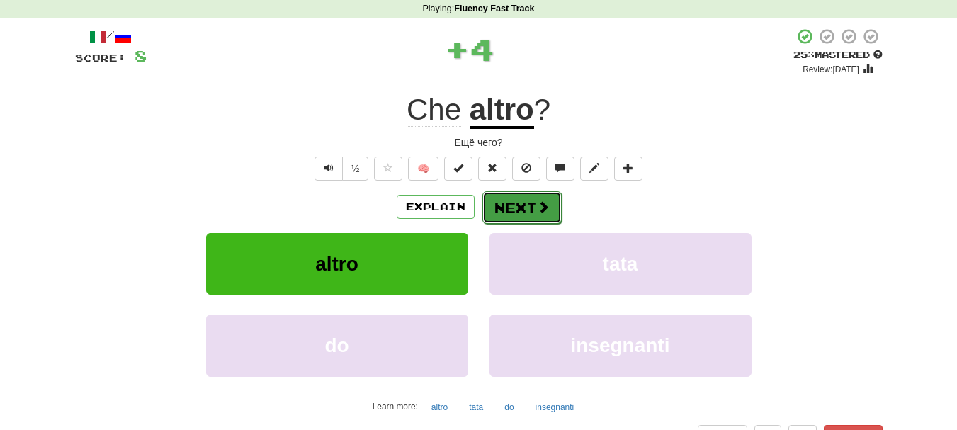
click at [507, 206] on button "Next" at bounding box center [522, 207] width 79 height 33
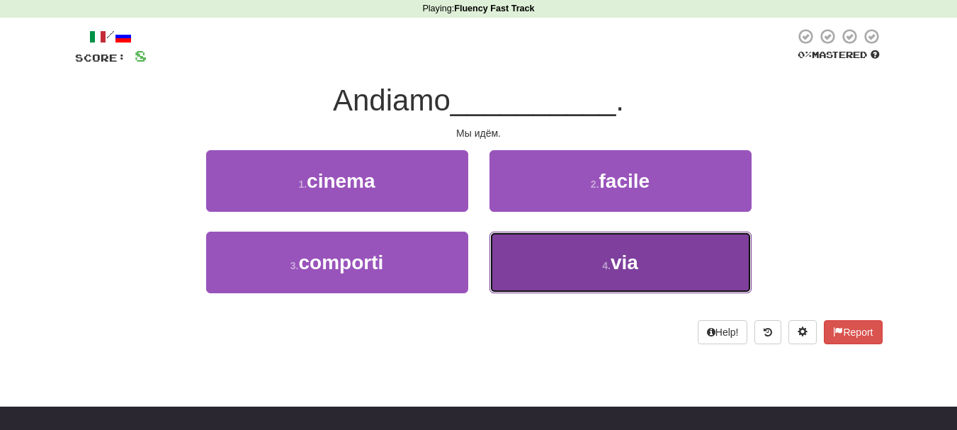
click at [621, 260] on span "via" at bounding box center [625, 263] width 28 height 22
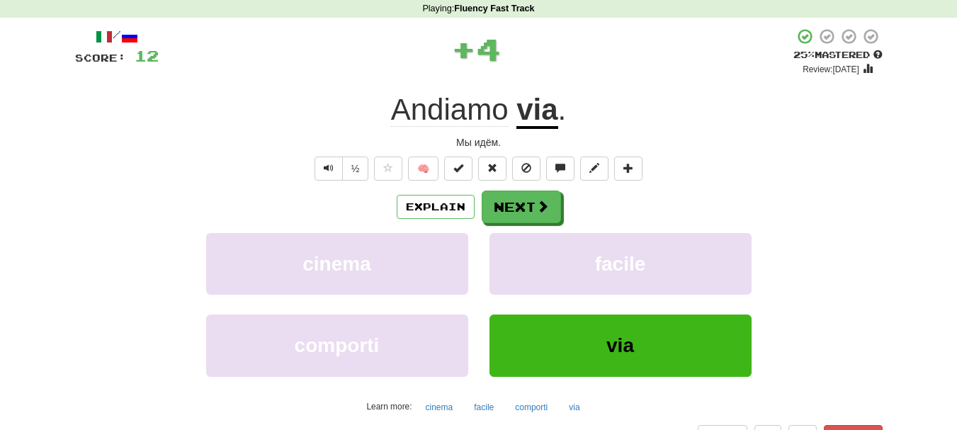
click at [541, 227] on div "Explain Next cinema facile comporti via Learn more: cinema facile comporti via" at bounding box center [479, 304] width 808 height 227
click at [530, 218] on button "Next" at bounding box center [522, 207] width 79 height 33
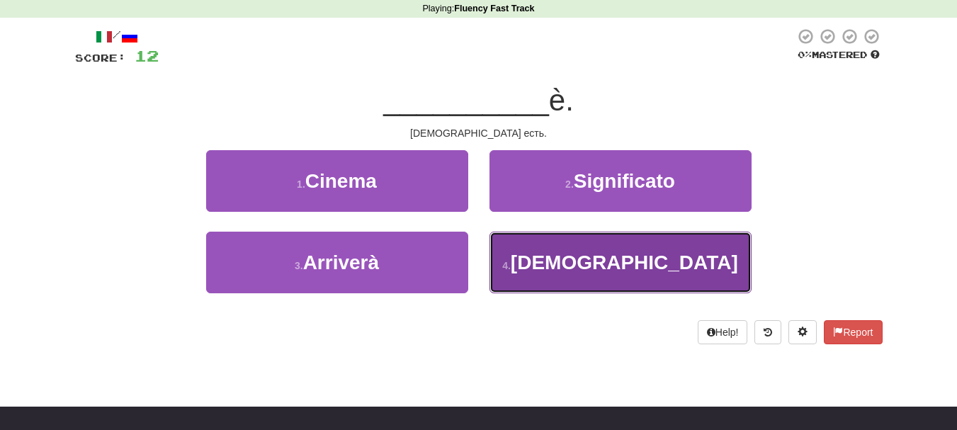
click at [570, 268] on button "4 . Dio" at bounding box center [621, 263] width 262 height 62
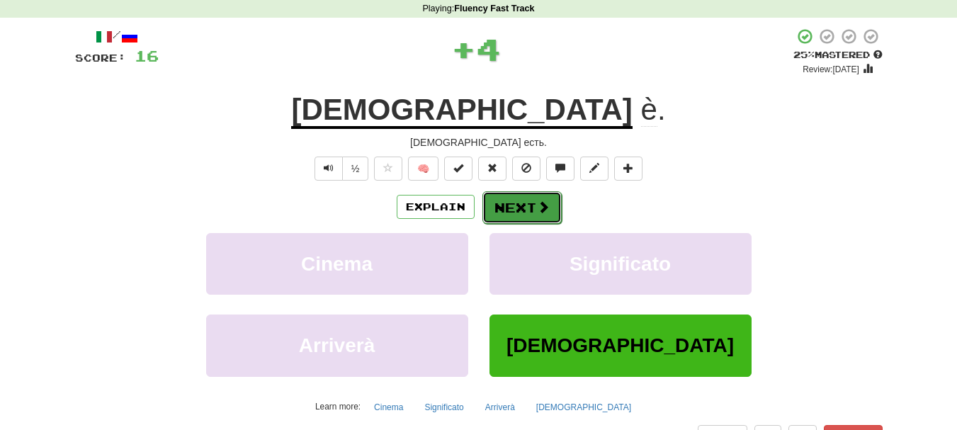
click at [523, 210] on button "Next" at bounding box center [522, 207] width 79 height 33
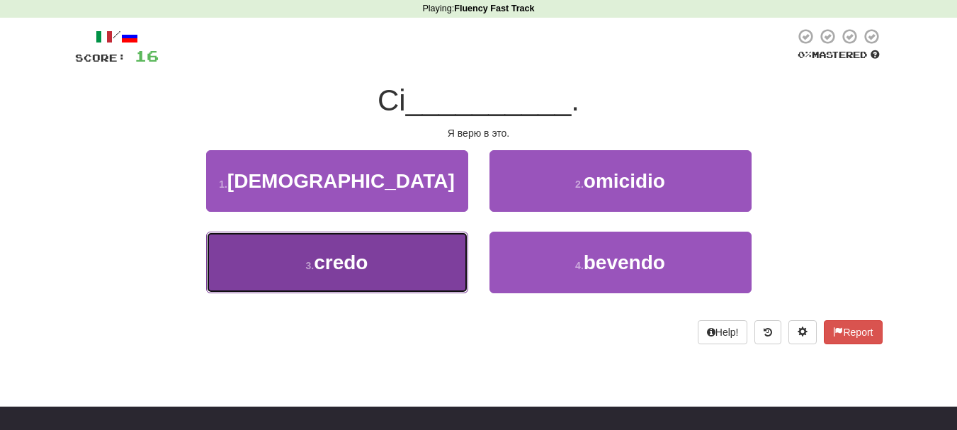
click at [415, 262] on button "3 . credo" at bounding box center [337, 263] width 262 height 62
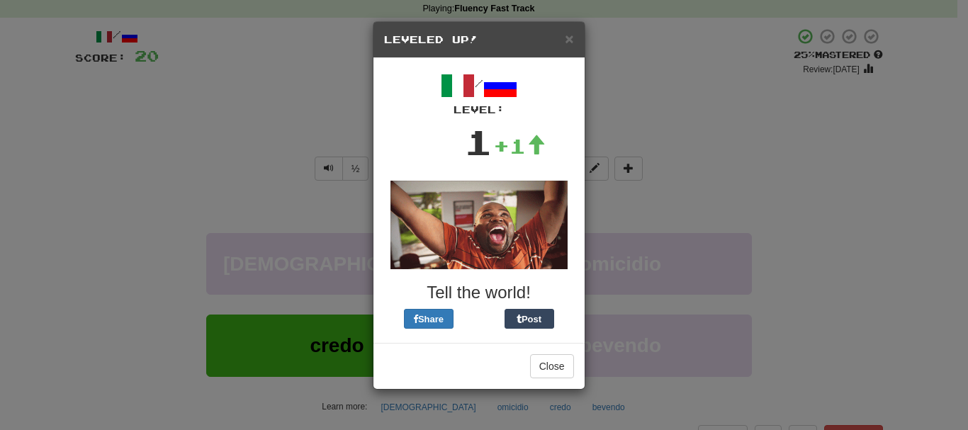
click at [565, 52] on div "× Leveled Up!" at bounding box center [478, 40] width 211 height 36
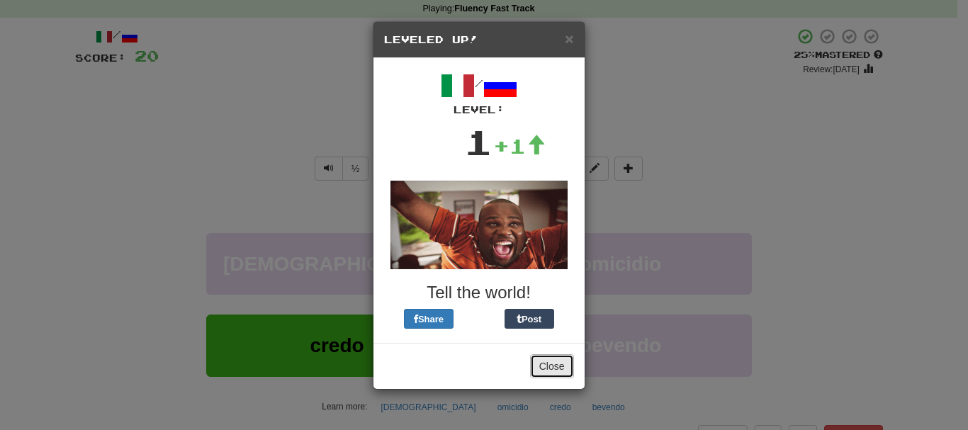
click at [549, 359] on button "Close" at bounding box center [552, 366] width 44 height 24
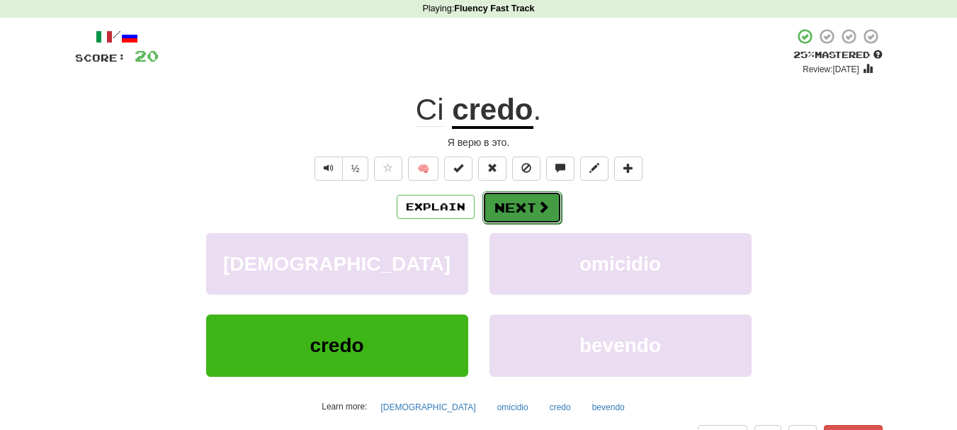
click at [527, 206] on button "Next" at bounding box center [522, 207] width 79 height 33
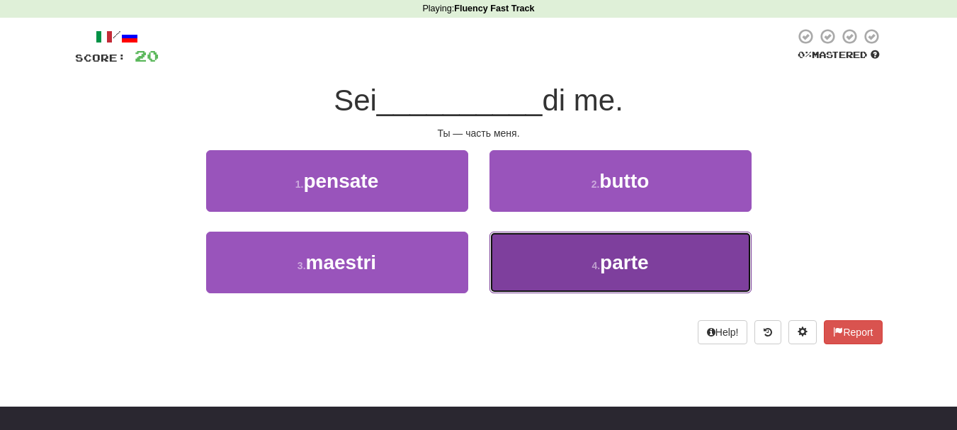
click at [575, 270] on button "4 . parte" at bounding box center [621, 263] width 262 height 62
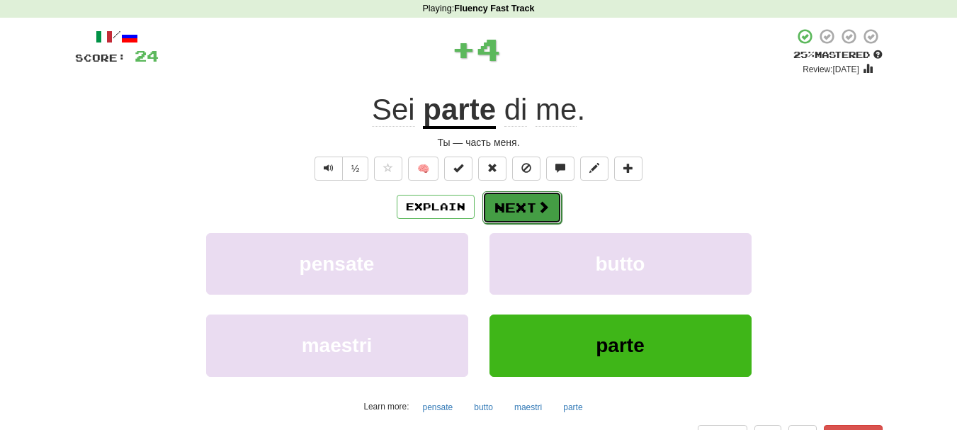
click at [519, 206] on button "Next" at bounding box center [522, 207] width 79 height 33
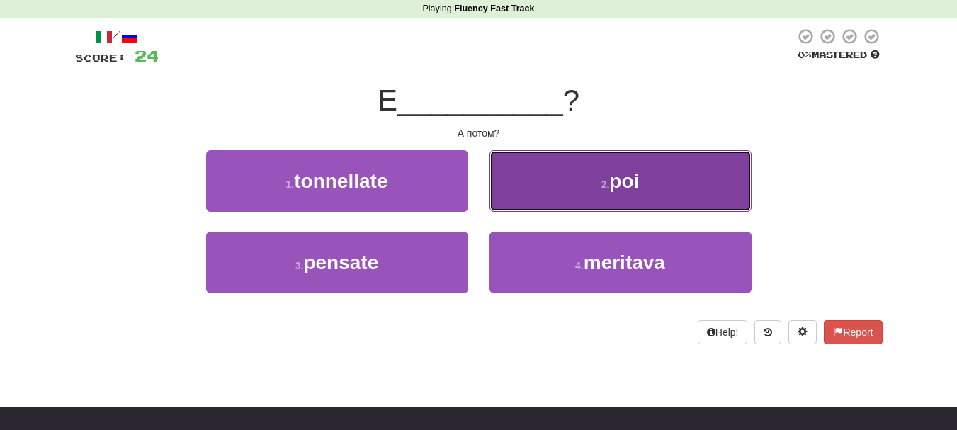
click at [583, 199] on button "2 . poi" at bounding box center [621, 181] width 262 height 62
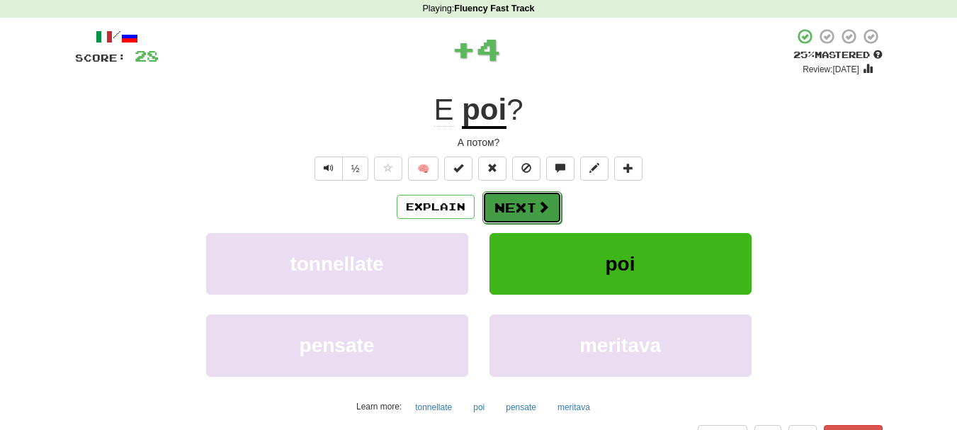
click at [523, 218] on button "Next" at bounding box center [522, 207] width 79 height 33
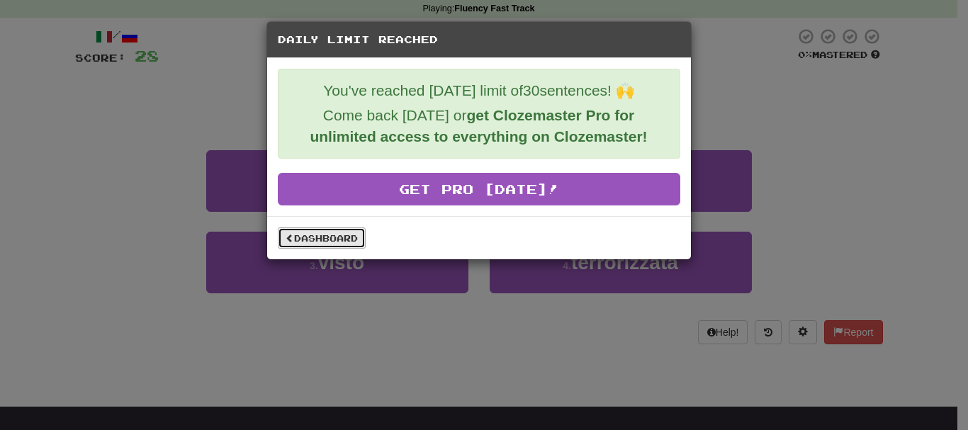
click at [286, 240] on span at bounding box center [290, 238] width 9 height 9
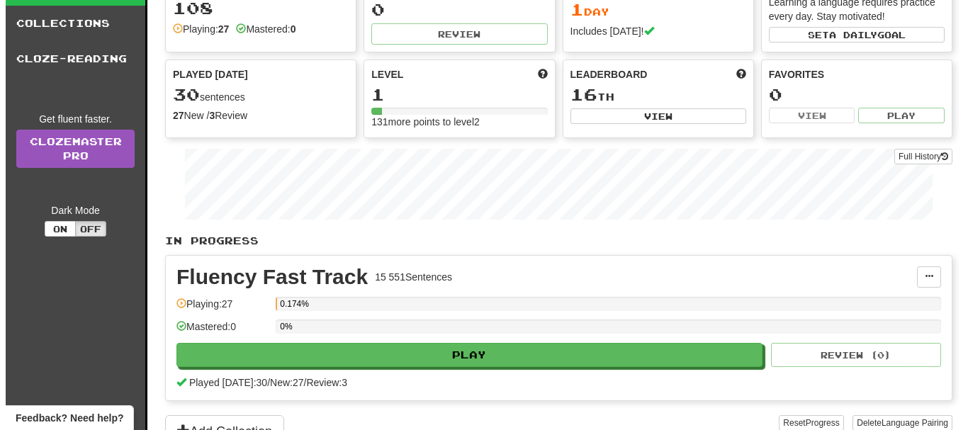
scroll to position [74, 0]
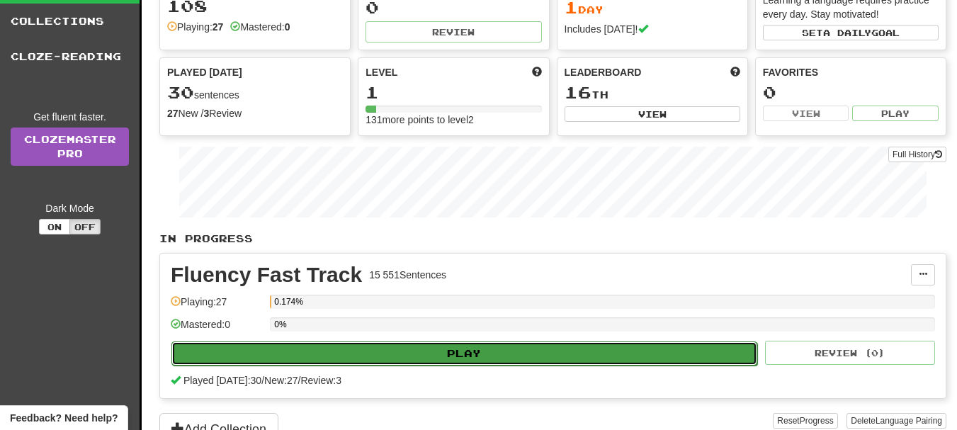
click at [546, 351] on button "Play" at bounding box center [465, 354] width 586 height 24
select select "**"
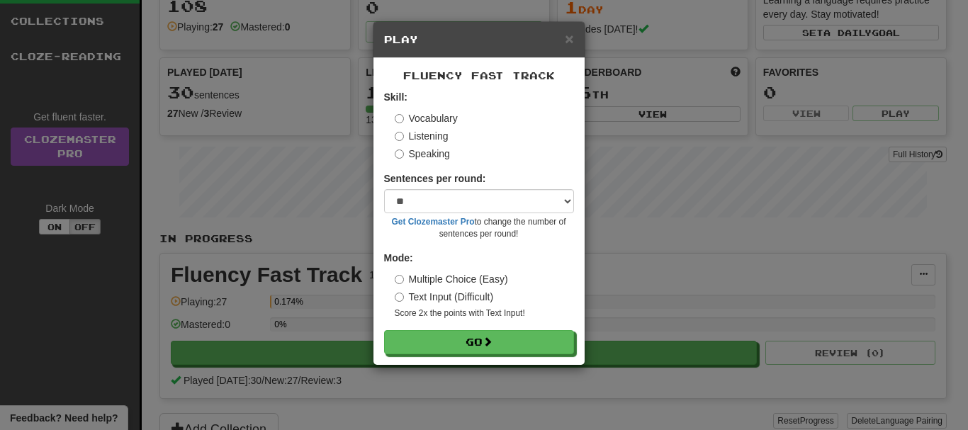
click at [425, 135] on label "Listening" at bounding box center [422, 136] width 54 height 14
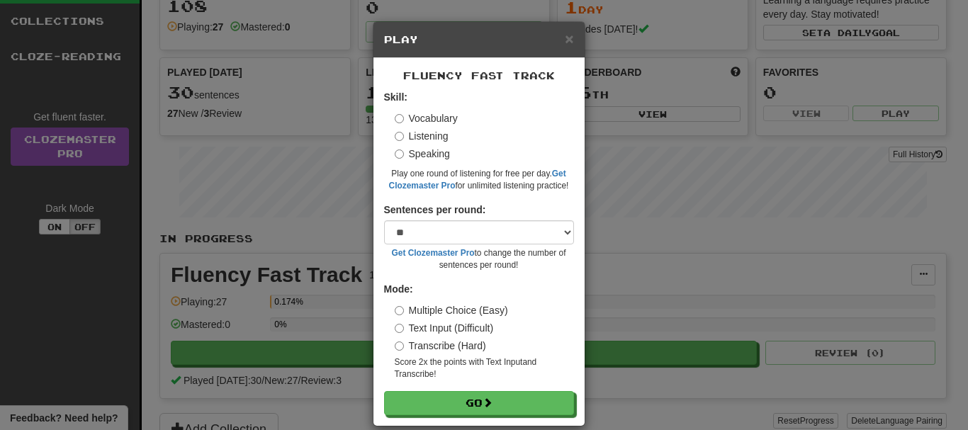
click at [499, 388] on form "Skill: Vocabulary Listening Speaking Play one round of listening for free per d…" at bounding box center [479, 252] width 190 height 325
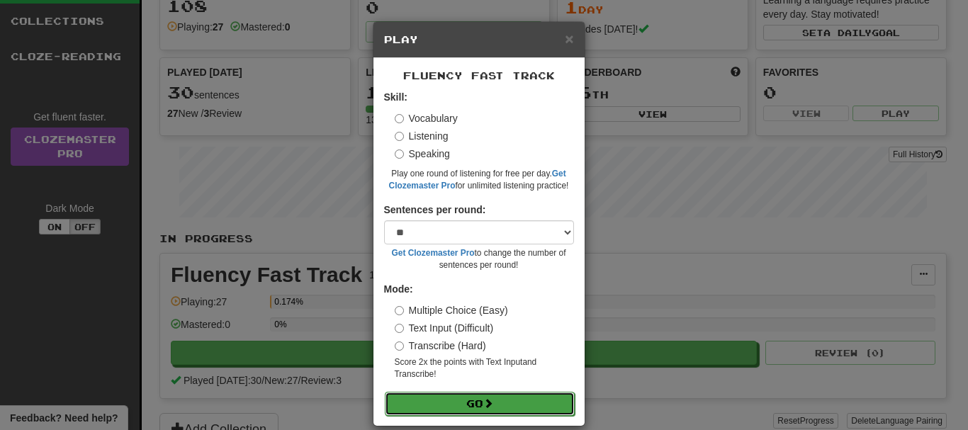
click at [500, 405] on button "Go" at bounding box center [480, 404] width 190 height 24
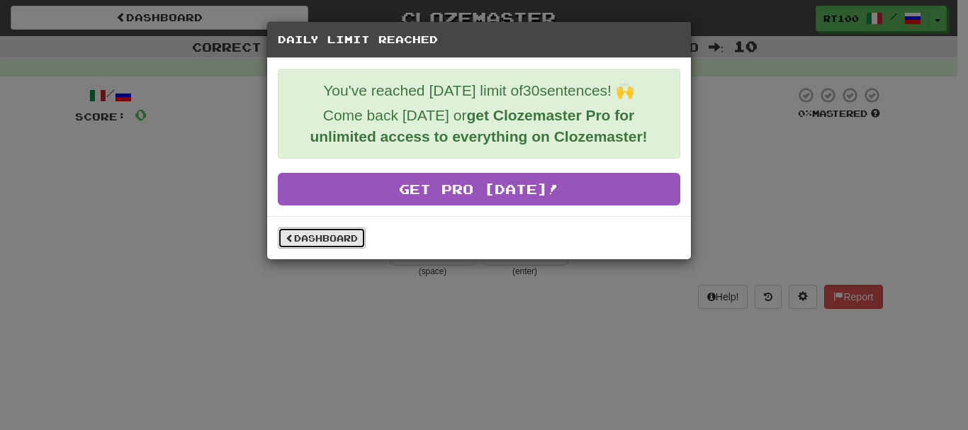
click at [288, 241] on span at bounding box center [290, 238] width 9 height 9
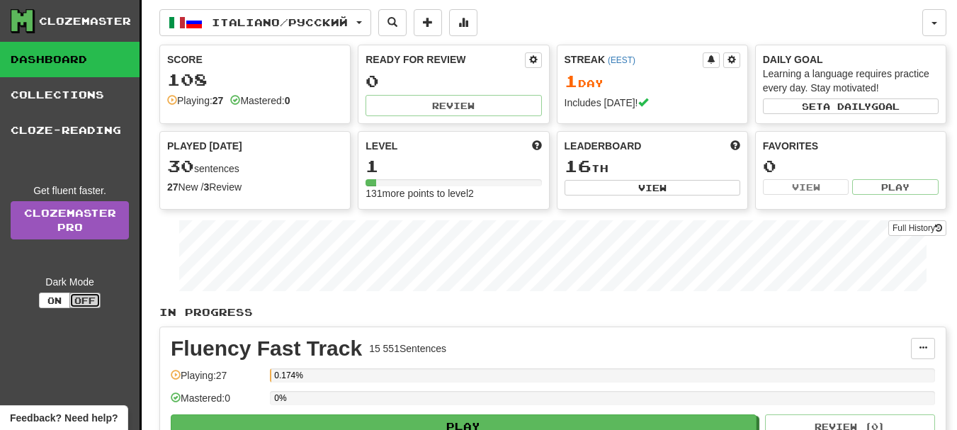
click at [85, 301] on button "Off" at bounding box center [84, 301] width 31 height 16
click at [49, 301] on button "On" at bounding box center [54, 301] width 31 height 16
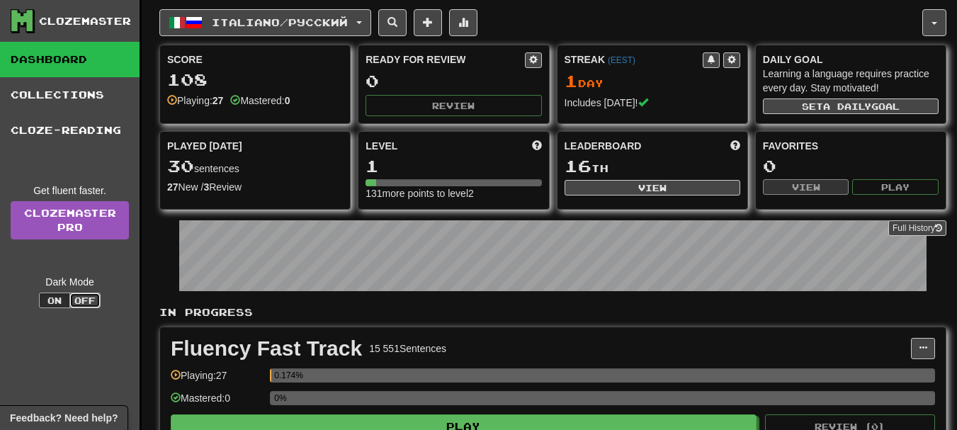
click at [80, 298] on button "Off" at bounding box center [84, 301] width 31 height 16
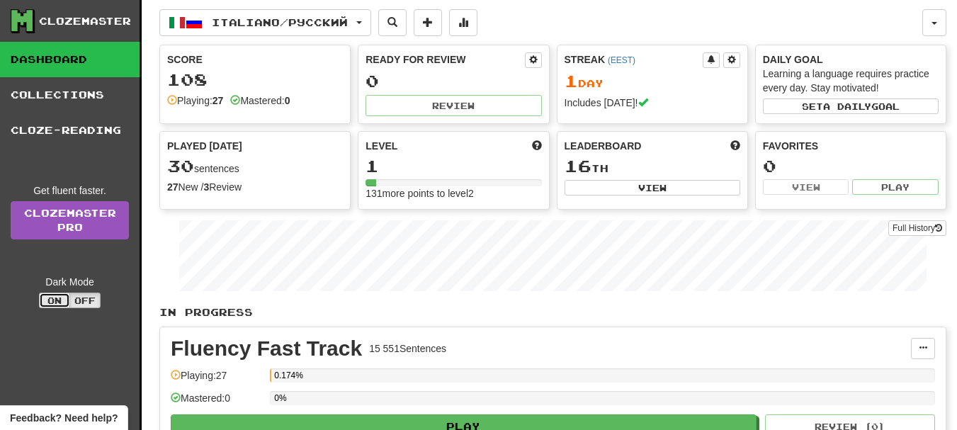
click at [52, 302] on button "On" at bounding box center [54, 301] width 31 height 16
